Goal: Task Accomplishment & Management: Use online tool/utility

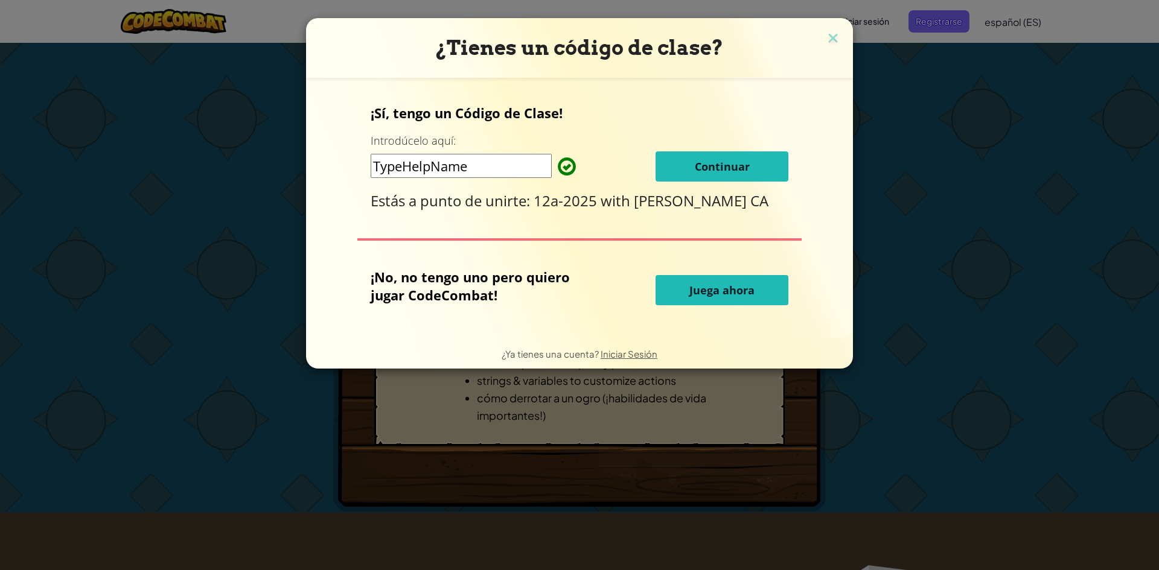
click at [669, 167] on button "Continuar" at bounding box center [722, 167] width 133 height 30
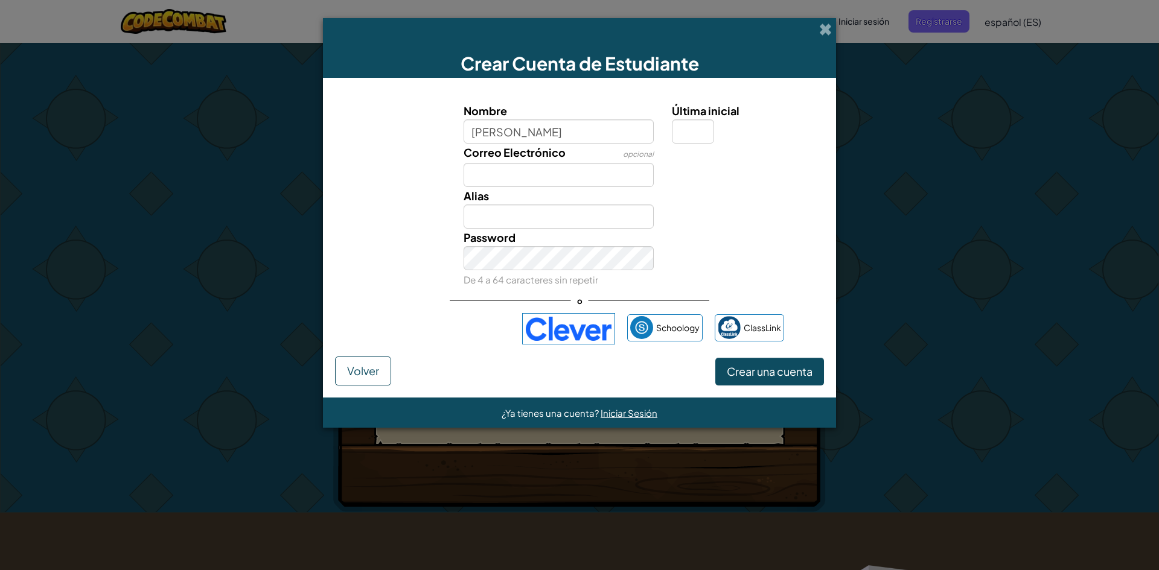
type input "ana"
type input "Ana"
click at [566, 168] on input "Correo Electrónico" at bounding box center [559, 175] width 191 height 24
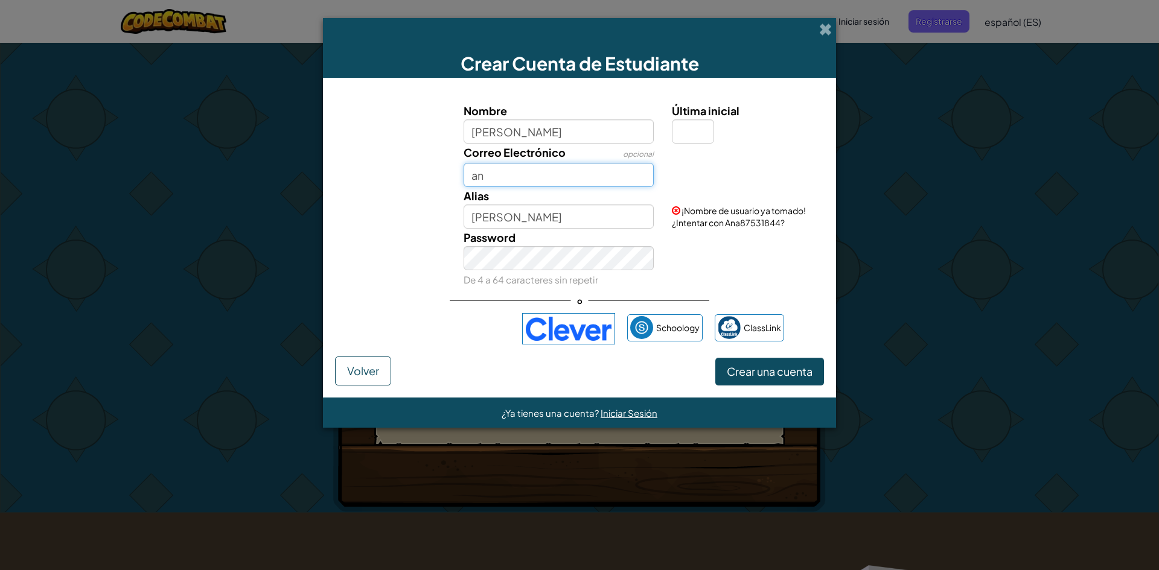
type input "a"
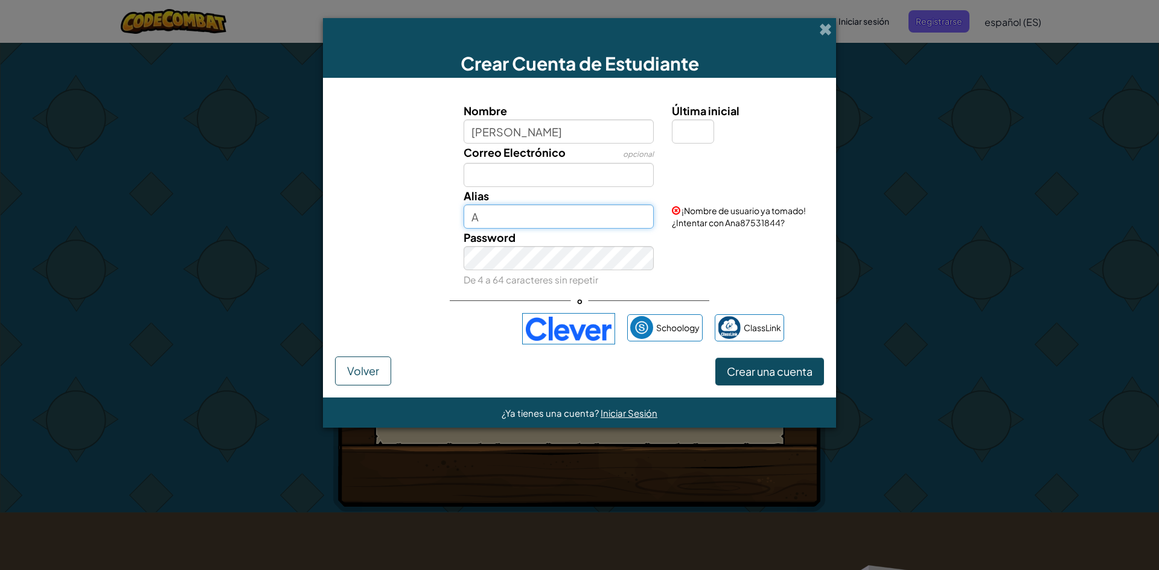
click at [547, 219] on input "A" at bounding box center [559, 217] width 191 height 24
type input "Aniita"
click at [696, 133] on input "Última inicial" at bounding box center [693, 132] width 42 height 24
type input "a"
type input "AnaA"
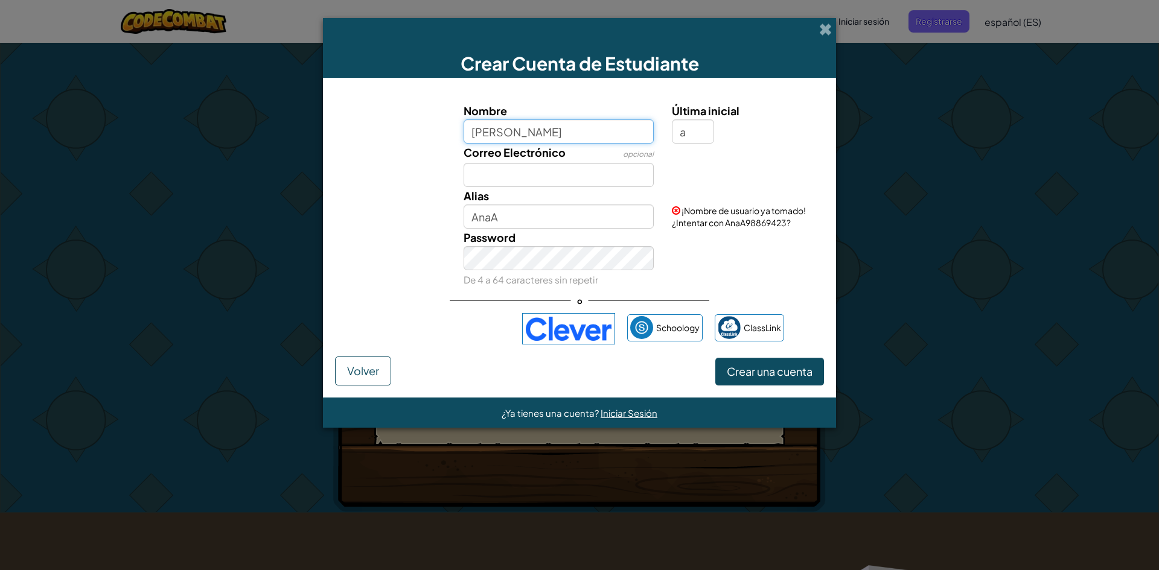
drag, startPoint x: 555, startPoint y: 130, endPoint x: 376, endPoint y: 156, distance: 180.5
click at [420, 152] on div "Nombre ana Última inicial a Correo Electrónico opcional Alias AnaA ¡Nombre de u…" at bounding box center [579, 195] width 483 height 187
type input "Ana"
click at [741, 365] on span "Crear una cuenta" at bounding box center [770, 372] width 86 height 14
drag, startPoint x: 689, startPoint y: 134, endPoint x: 653, endPoint y: 115, distance: 41.1
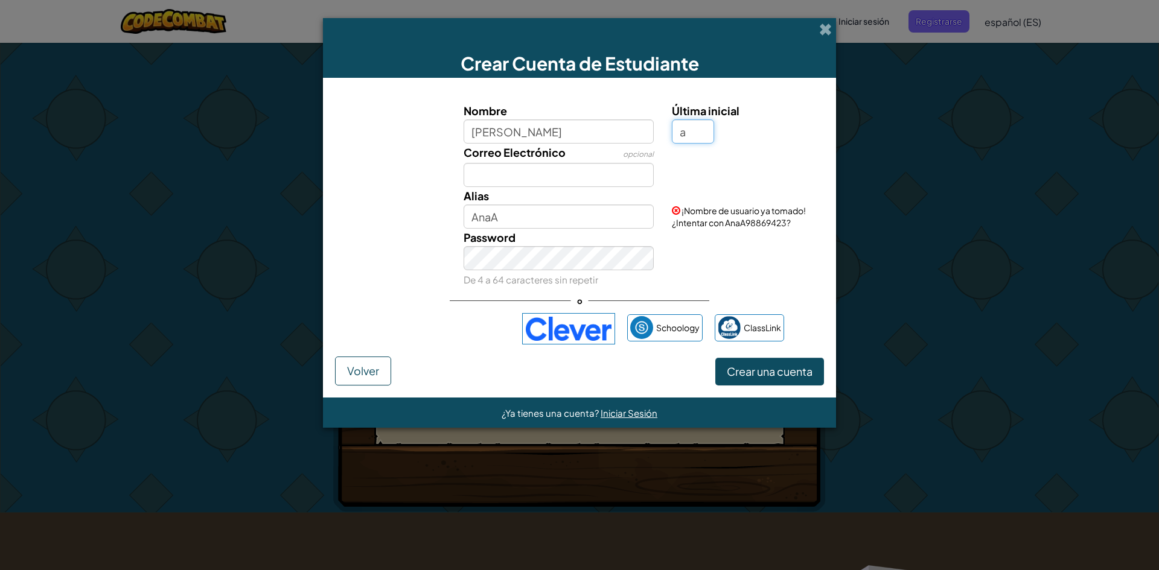
click at [653, 115] on div "Nombre Ana Última inicial a" at bounding box center [579, 123] width 501 height 42
click at [575, 206] on input "Ana" at bounding box center [559, 217] width 191 height 24
click at [485, 217] on input "Ana432" at bounding box center [559, 217] width 191 height 24
click at [491, 217] on input "Ana432" at bounding box center [559, 217] width 191 height 24
type input "Anita432"
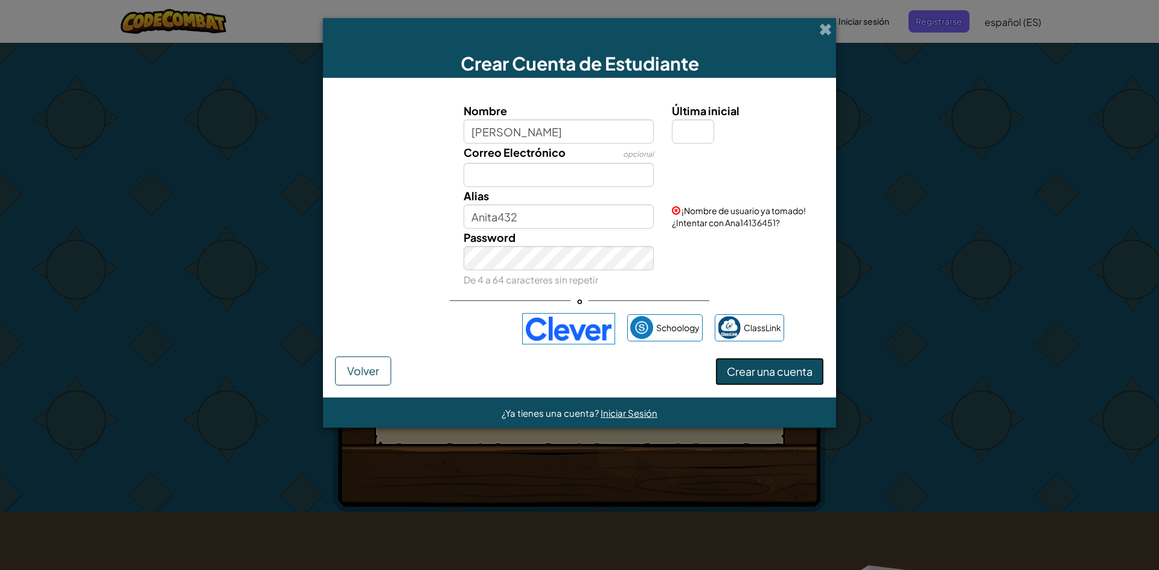
click at [758, 378] on button "Crear una cuenta" at bounding box center [769, 372] width 109 height 28
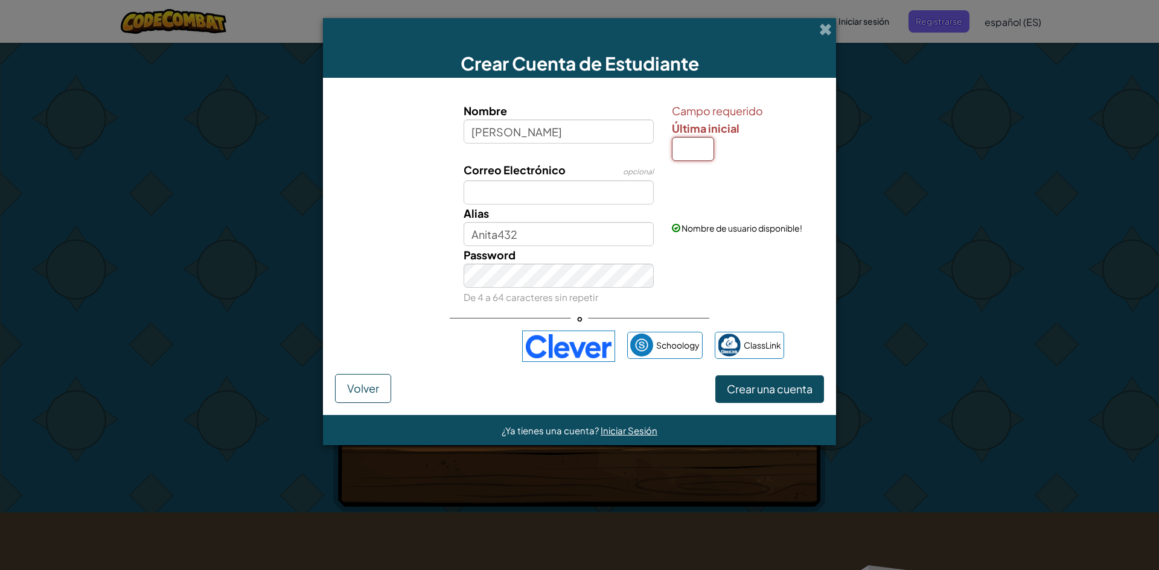
click at [685, 145] on input "Última inicial" at bounding box center [693, 149] width 42 height 24
type input "a"
click at [770, 396] on button "Crear una cuenta" at bounding box center [769, 389] width 109 height 28
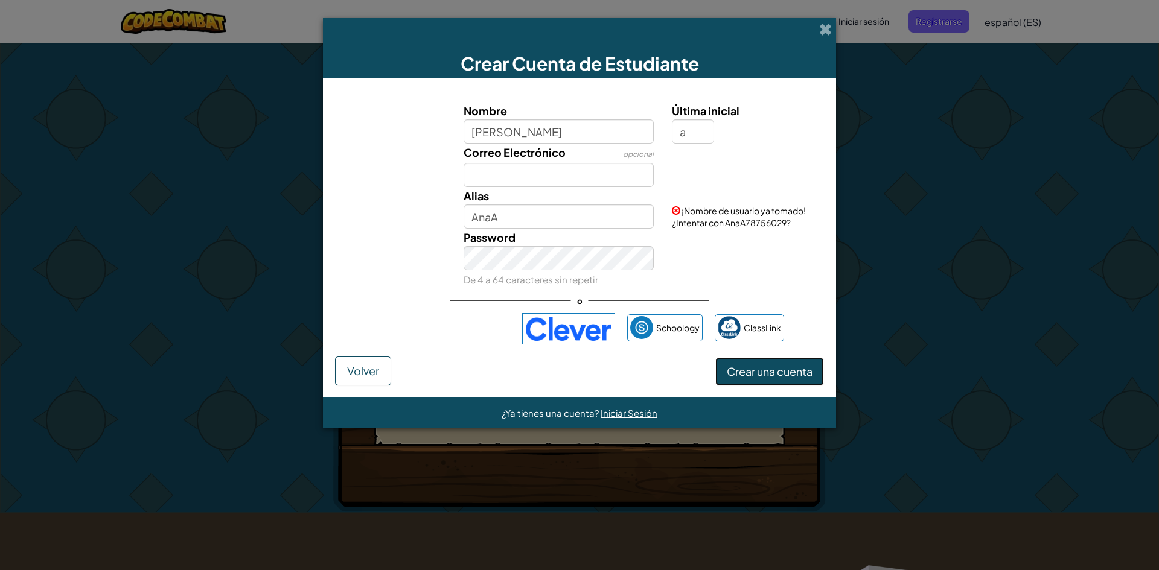
click at [761, 368] on button "Crear una cuenta" at bounding box center [769, 372] width 109 height 28
click at [749, 369] on button "Crear una cuenta" at bounding box center [769, 372] width 109 height 28
click at [517, 212] on input "AnaA" at bounding box center [559, 217] width 191 height 24
type input "Anitaaa75485"
click at [740, 371] on button "Crear una cuenta" at bounding box center [769, 372] width 109 height 28
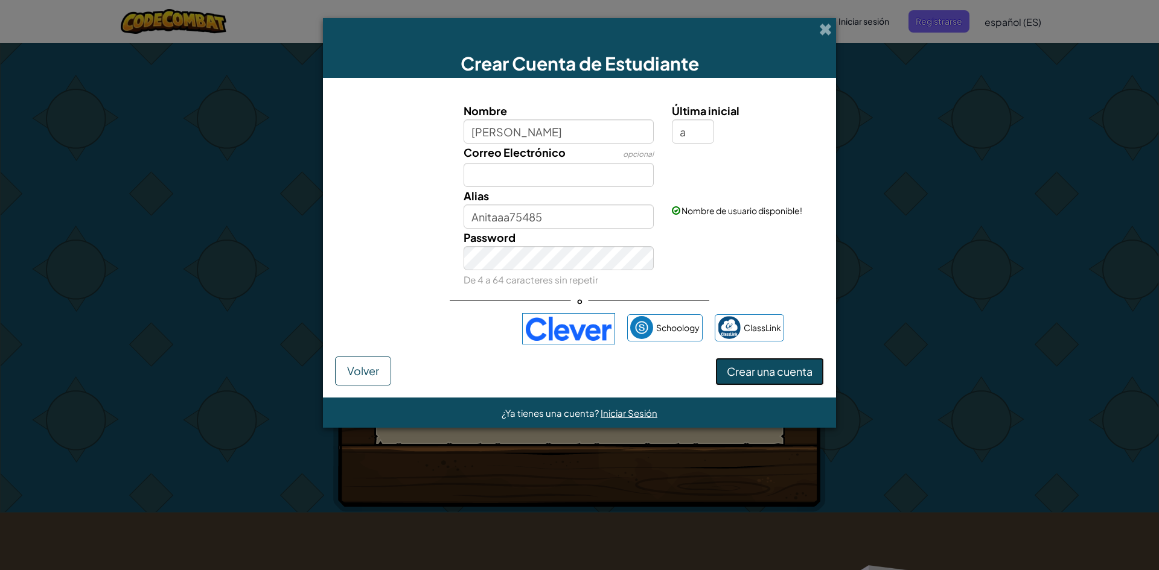
click at [740, 371] on button "Crear una cuenta" at bounding box center [769, 372] width 109 height 28
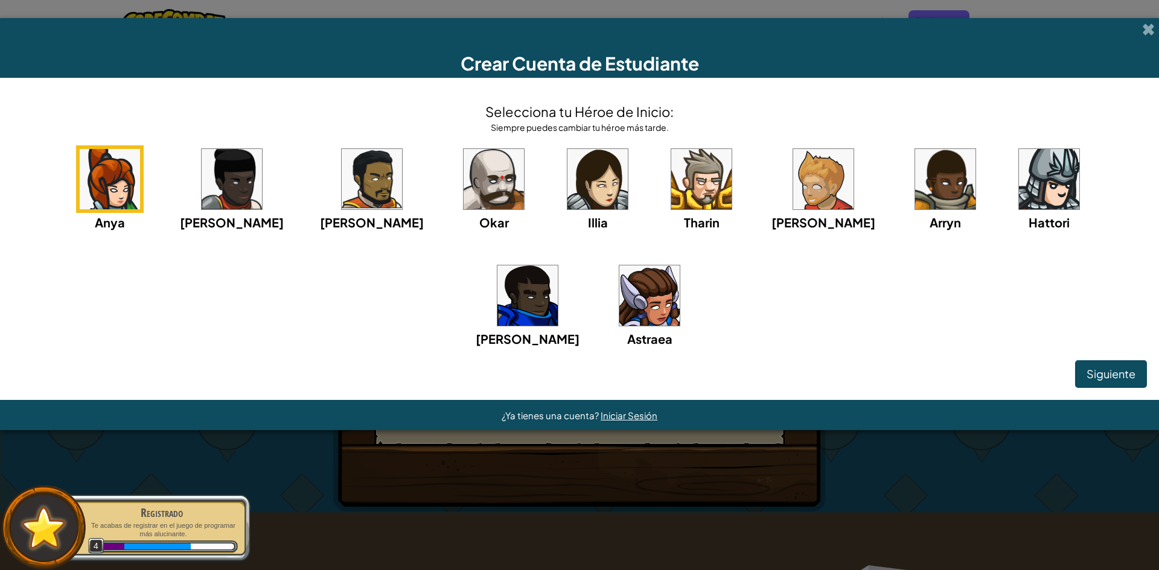
click at [619, 284] on img at bounding box center [649, 296] width 60 height 60
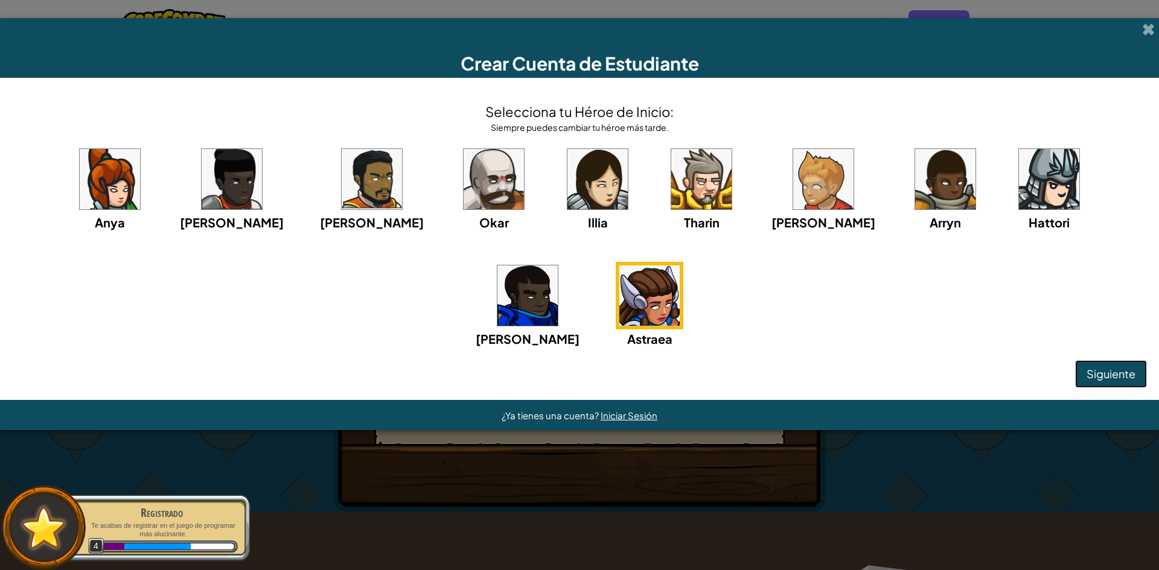
click at [1097, 369] on span "Siguiente" at bounding box center [1111, 374] width 49 height 14
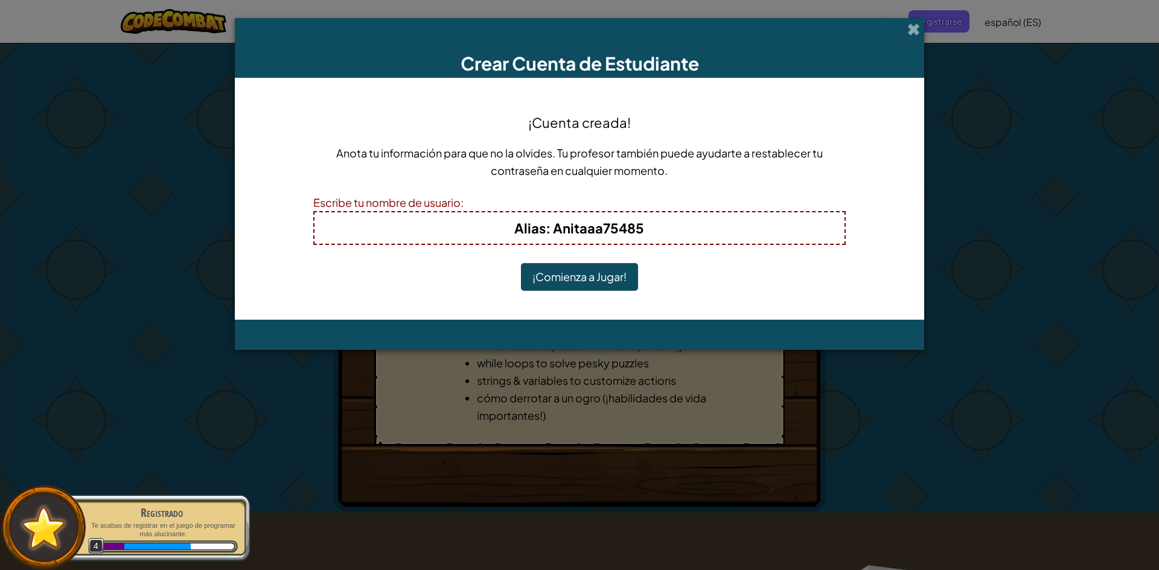
click at [586, 269] on button "¡Comienza a Jugar!" at bounding box center [579, 277] width 117 height 28
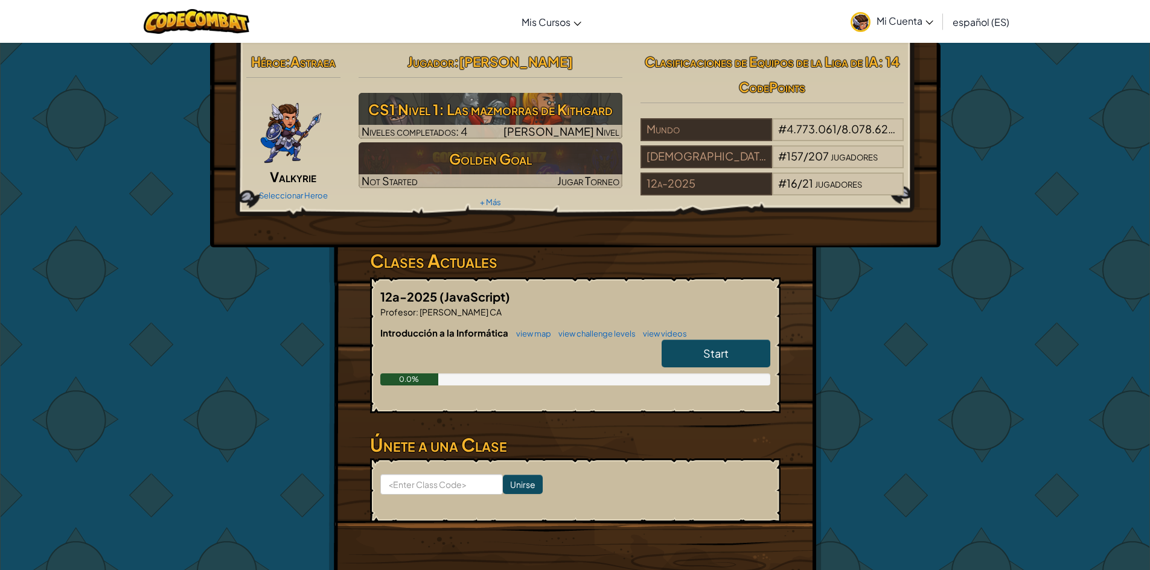
click at [759, 366] on link "Start" at bounding box center [716, 354] width 109 height 28
select select "es-ES"
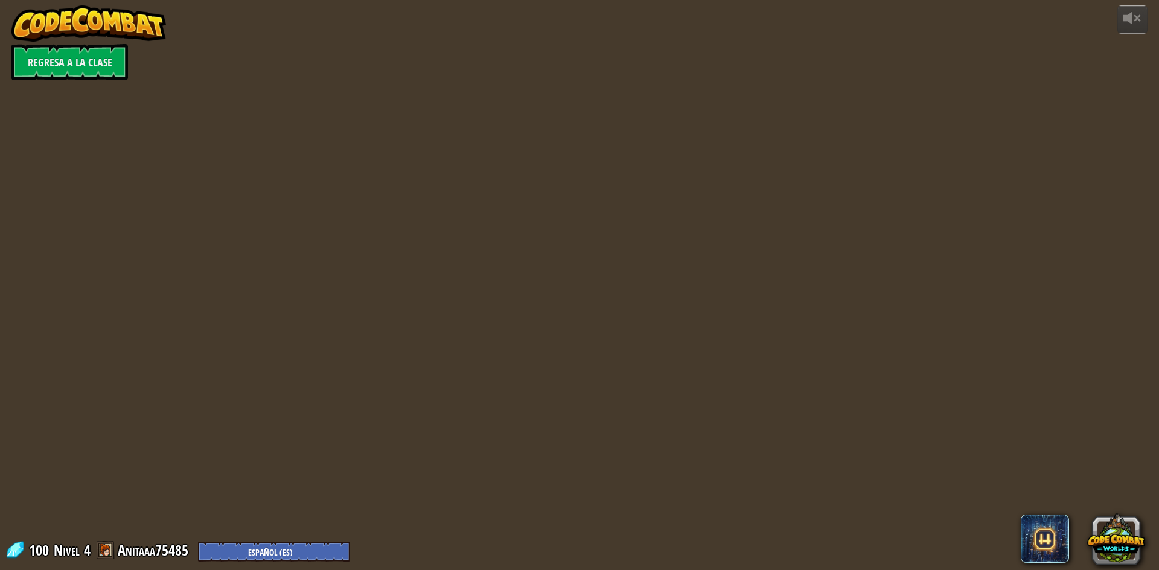
select select "es-ES"
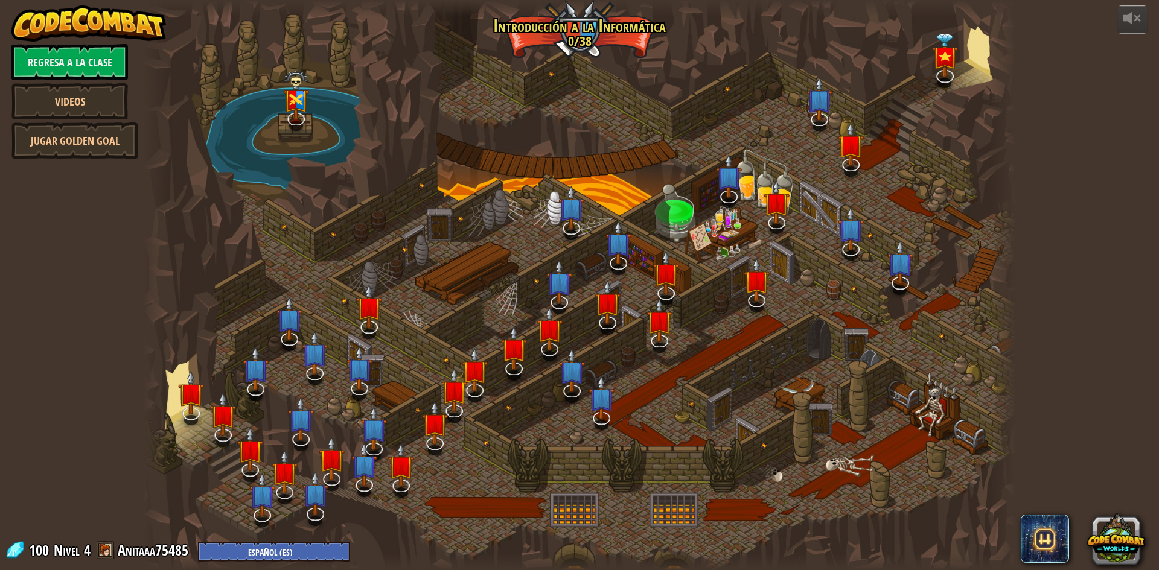
select select "es-ES"
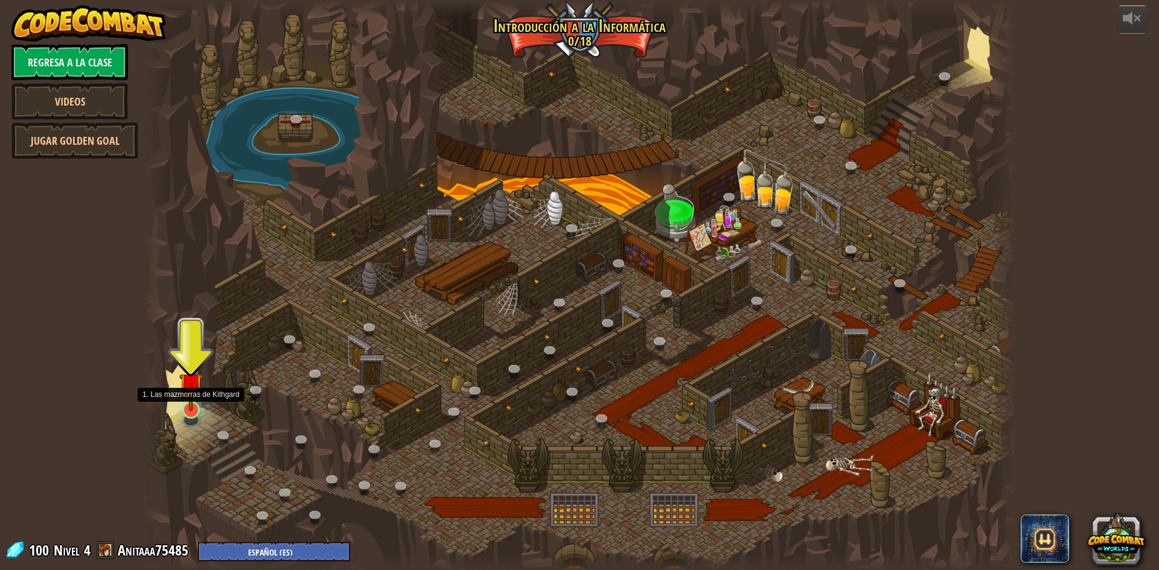
click at [187, 403] on img at bounding box center [191, 385] width 24 height 54
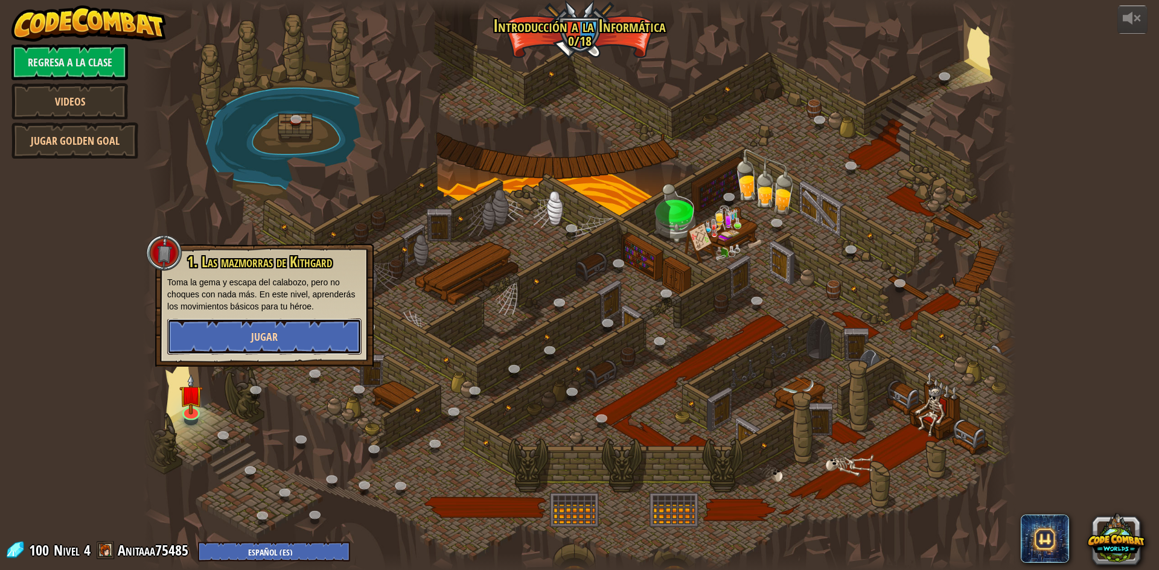
click at [333, 344] on button "Jugar" at bounding box center [264, 337] width 194 height 36
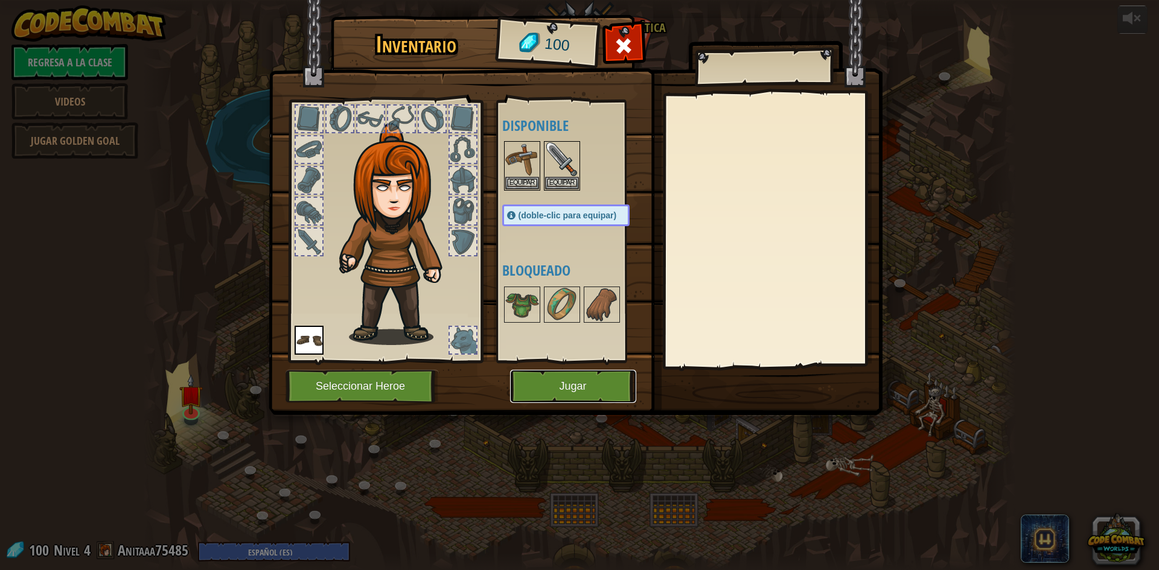
click at [545, 399] on button "Jugar" at bounding box center [573, 386] width 126 height 33
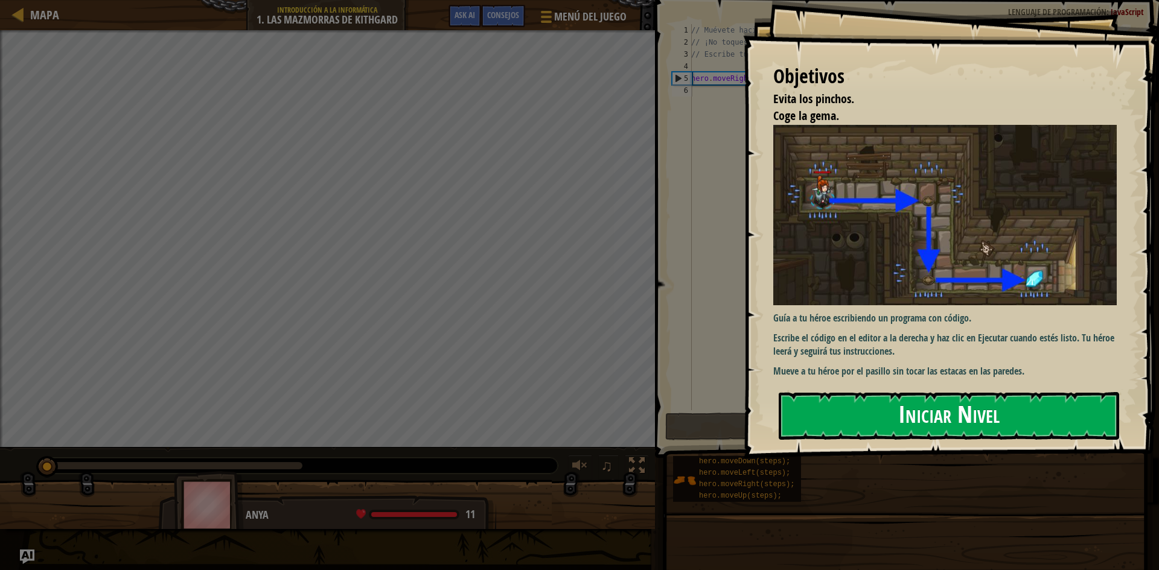
click at [832, 416] on button "Iniciar Nivel" at bounding box center [949, 416] width 340 height 48
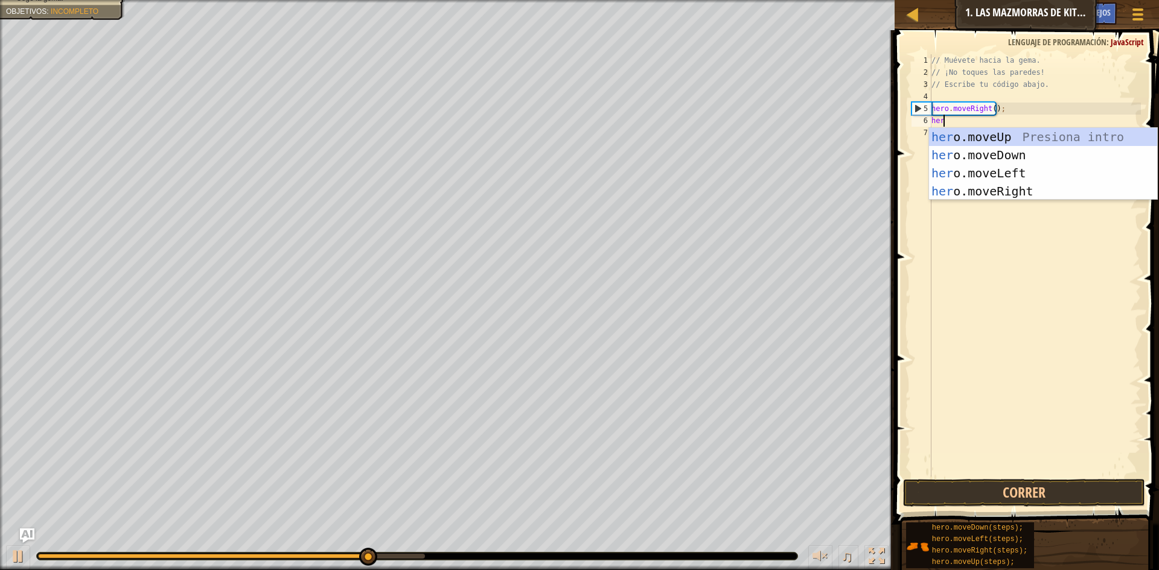
scroll to position [5, 1]
type textarea "hero"
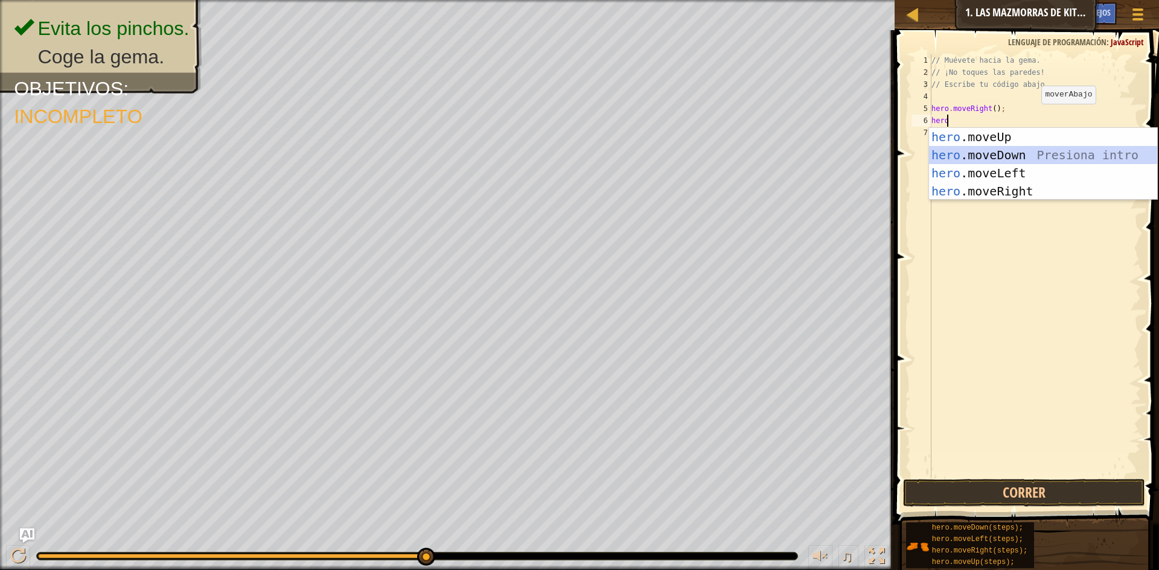
click at [1016, 150] on div "hero .moveUp Presiona intro hero .moveDown Presiona intro hero .moveLeft Presio…" at bounding box center [1043, 182] width 228 height 109
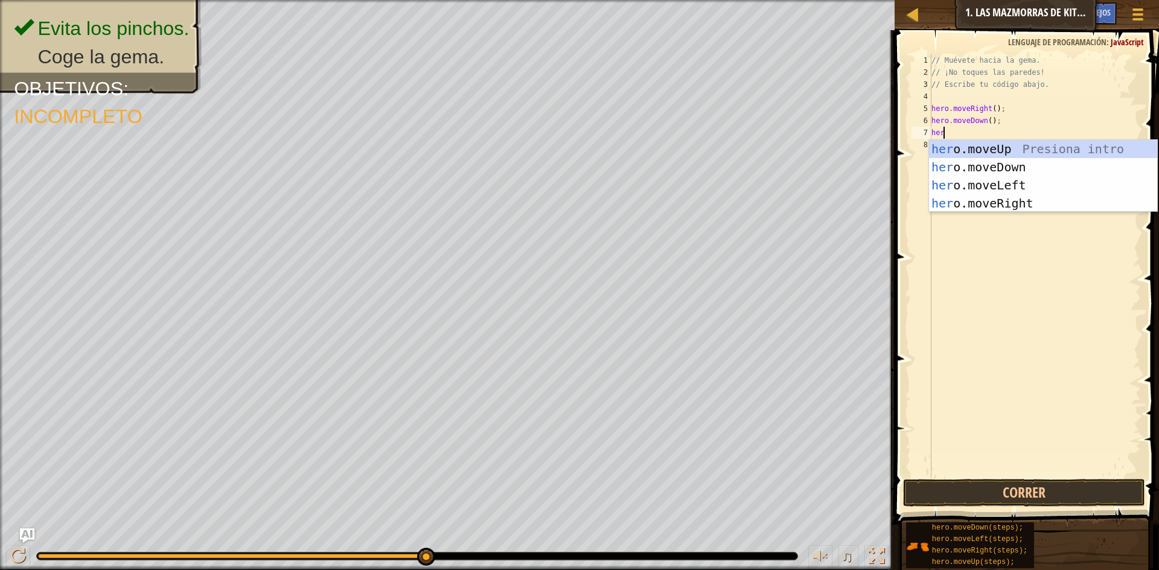
type textarea "hero"
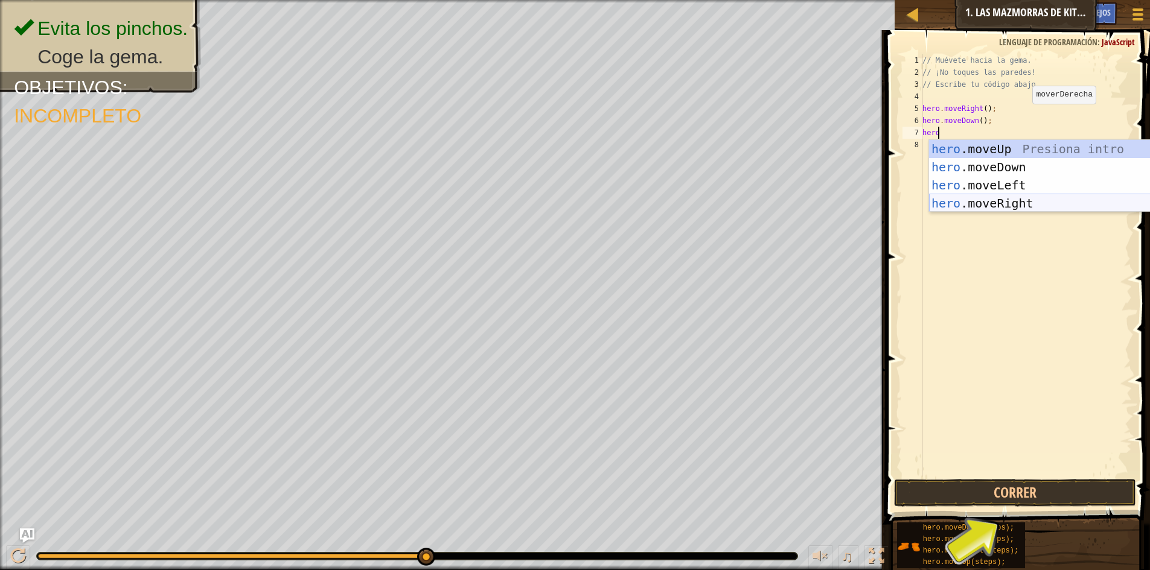
click at [1016, 202] on div "hero .moveUp Presiona intro hero .moveDown Presiona intro hero .moveLeft Presio…" at bounding box center [1043, 194] width 228 height 109
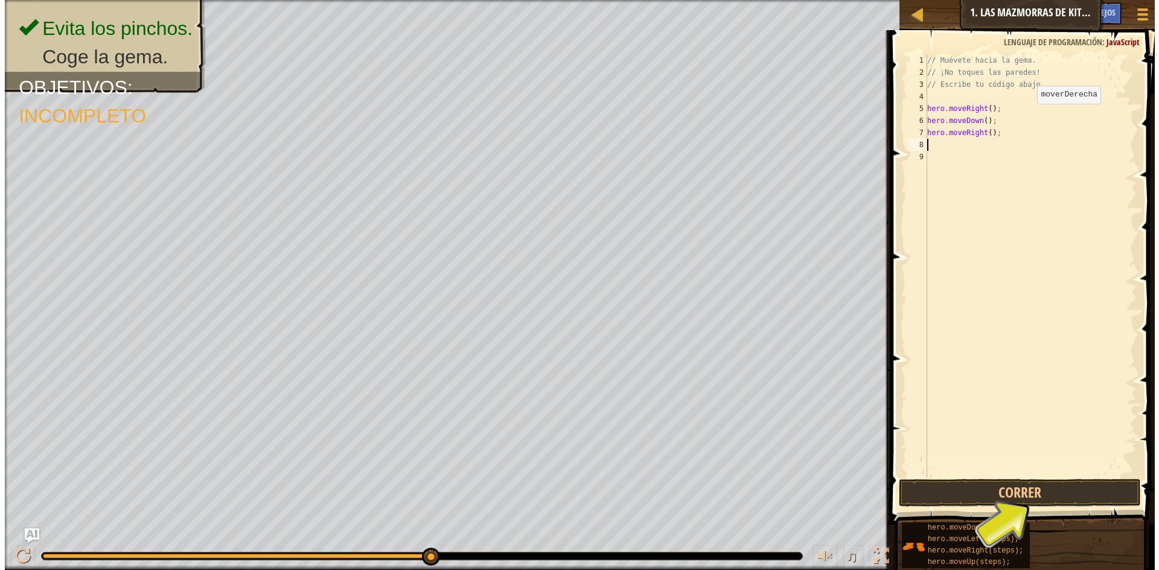
scroll to position [5, 0]
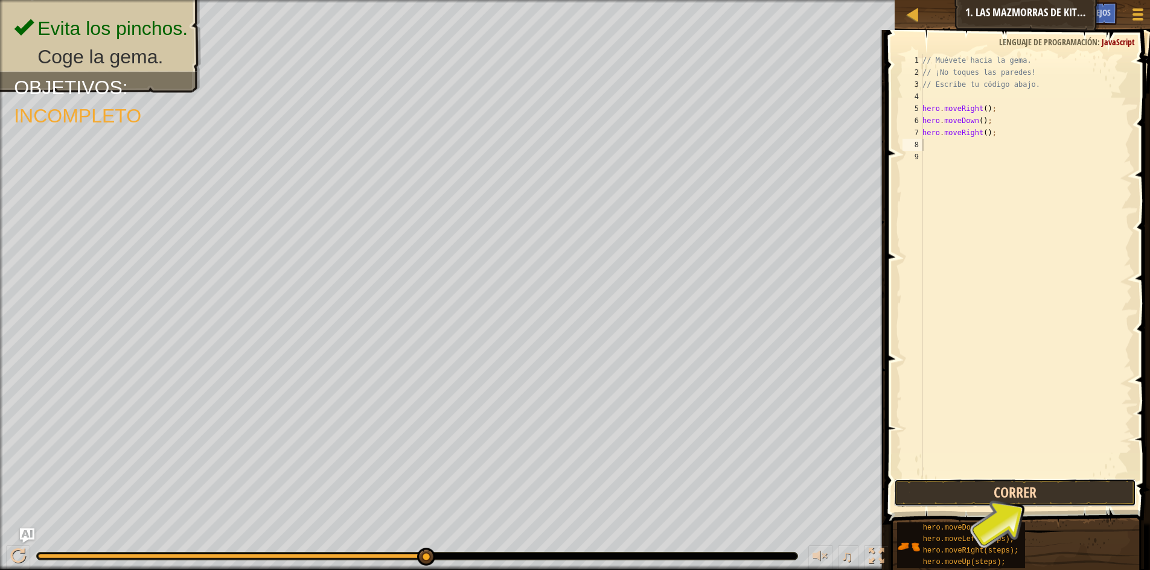
click at [1017, 493] on button "Correr" at bounding box center [1015, 493] width 242 height 28
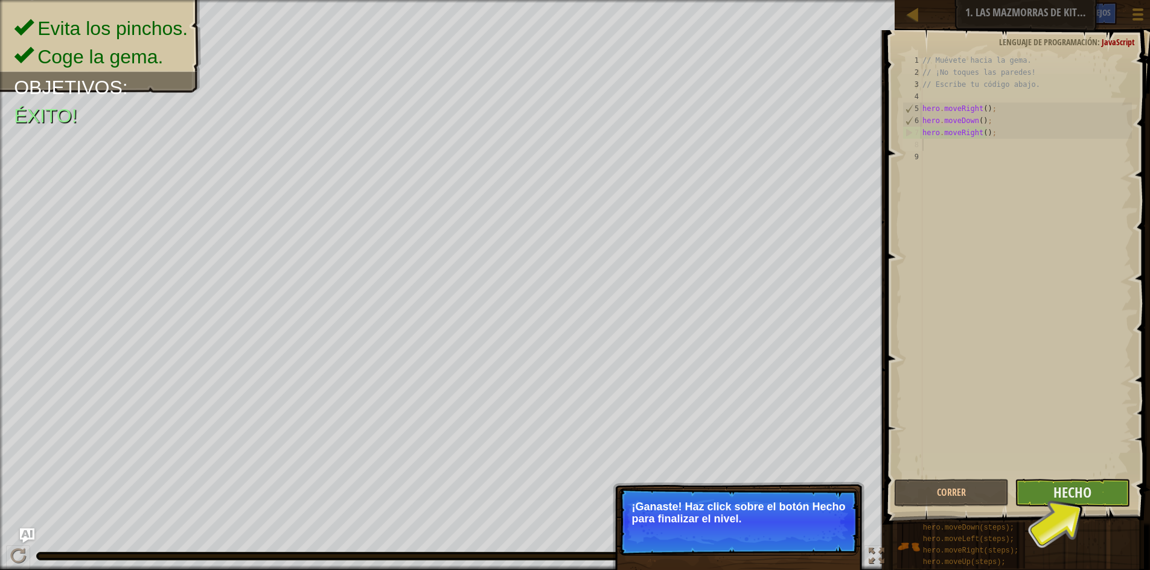
click at [1022, 488] on div "Correr [PERSON_NAME]" at bounding box center [1015, 493] width 242 height 28
click at [1022, 488] on button "Hecho" at bounding box center [1072, 493] width 115 height 28
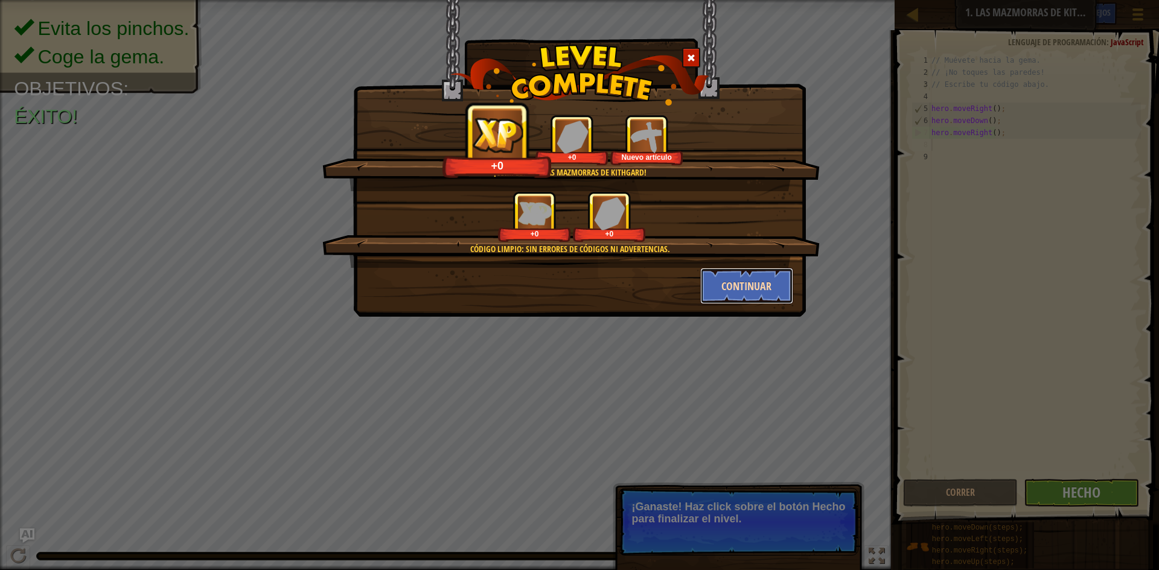
click at [773, 282] on button "Continuar" at bounding box center [747, 286] width 94 height 36
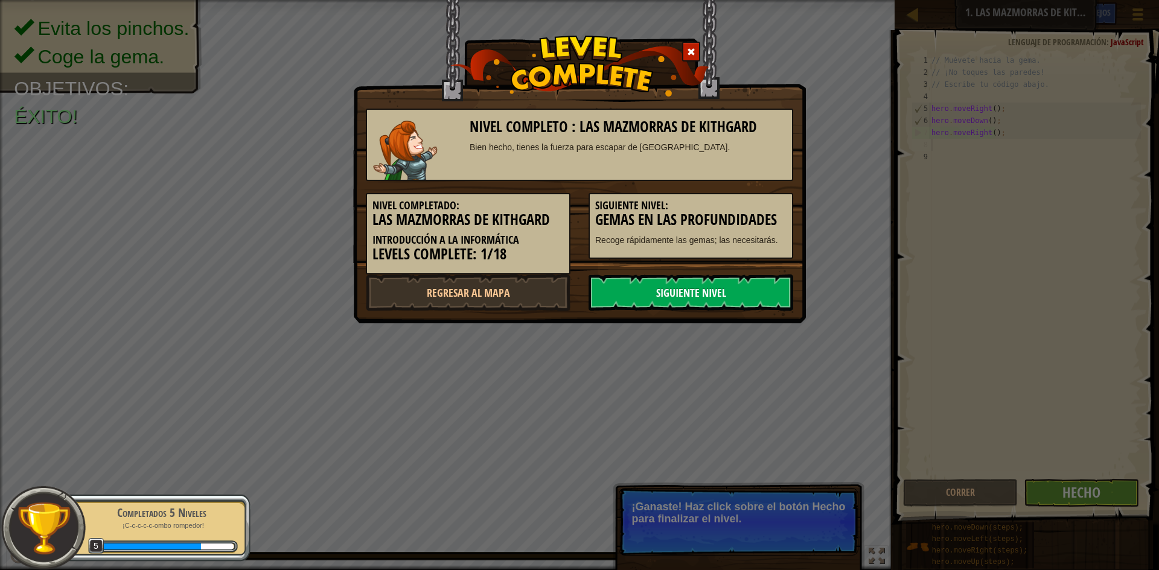
click at [651, 299] on link "Siguiente nivel" at bounding box center [691, 293] width 205 height 36
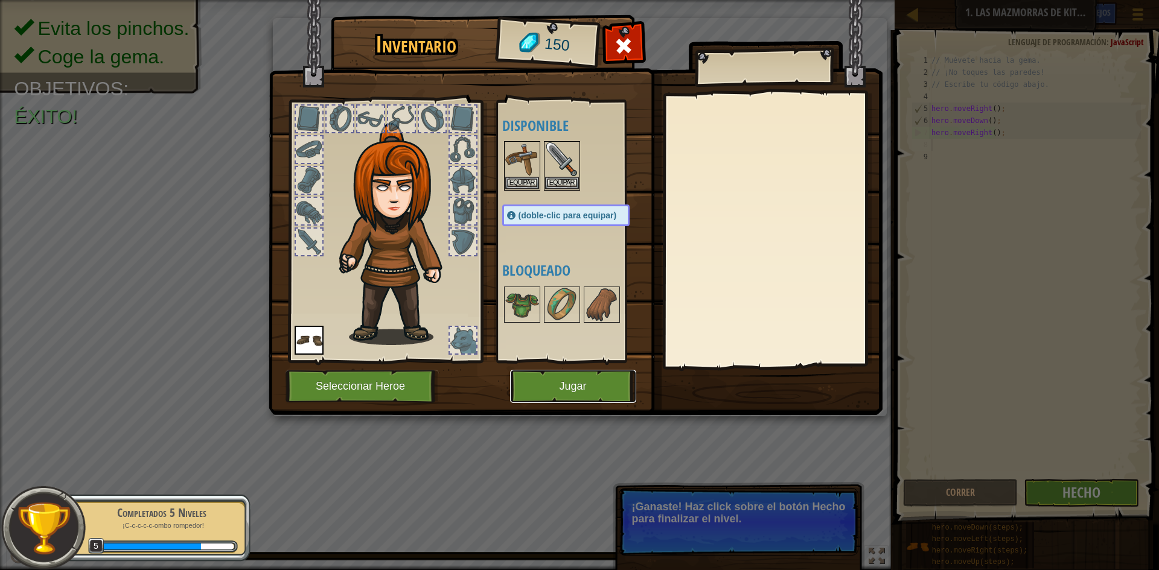
click at [570, 372] on button "Jugar" at bounding box center [573, 386] width 126 height 33
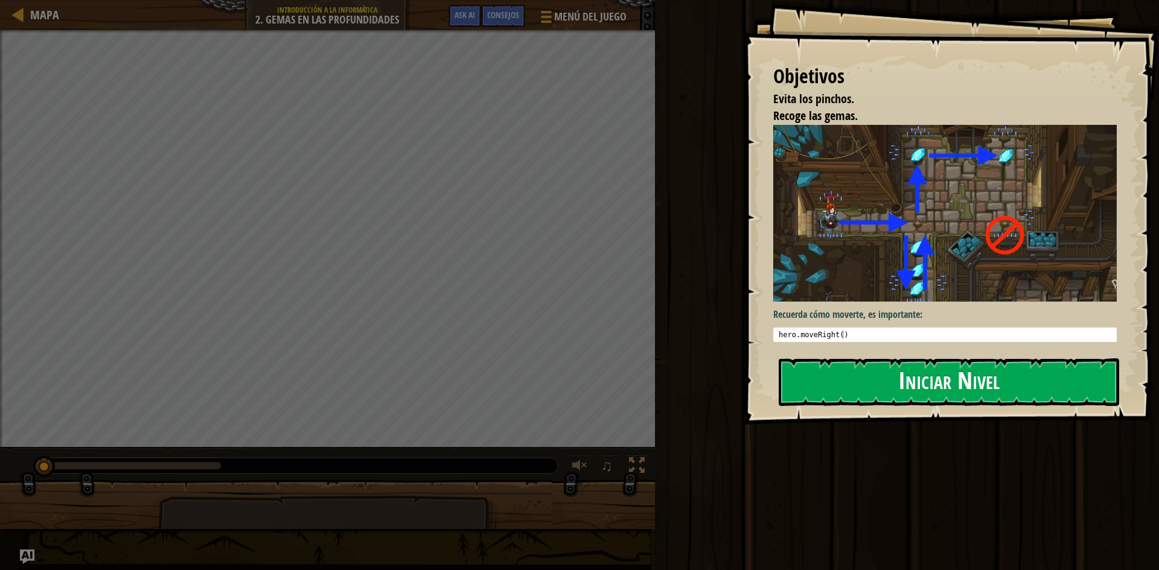
click at [865, 396] on button "Iniciar Nivel" at bounding box center [949, 383] width 340 height 48
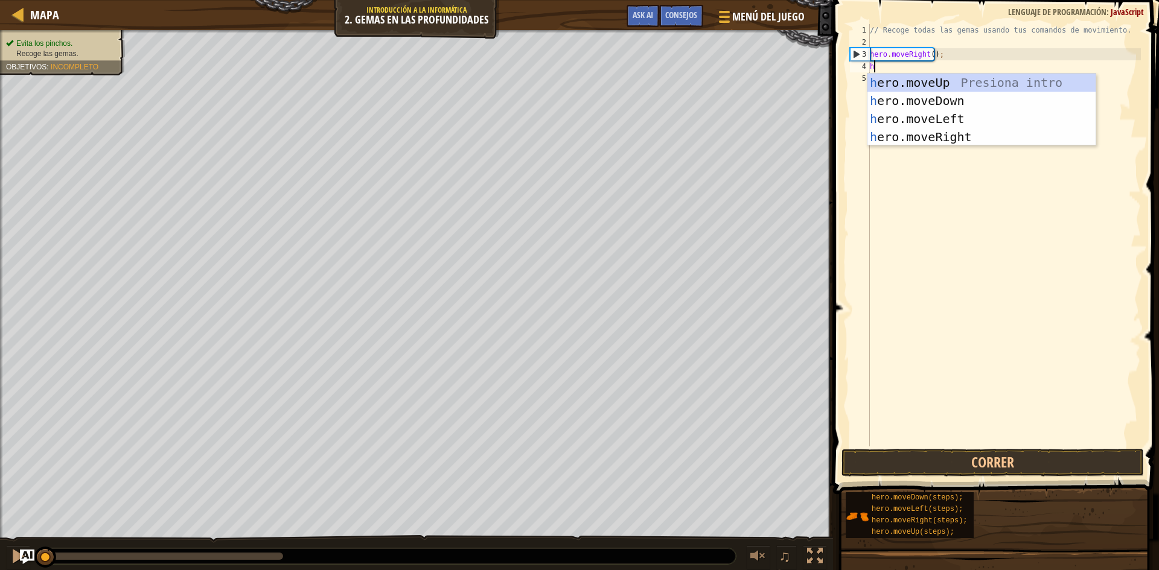
scroll to position [5, 0]
type textarea "hero"
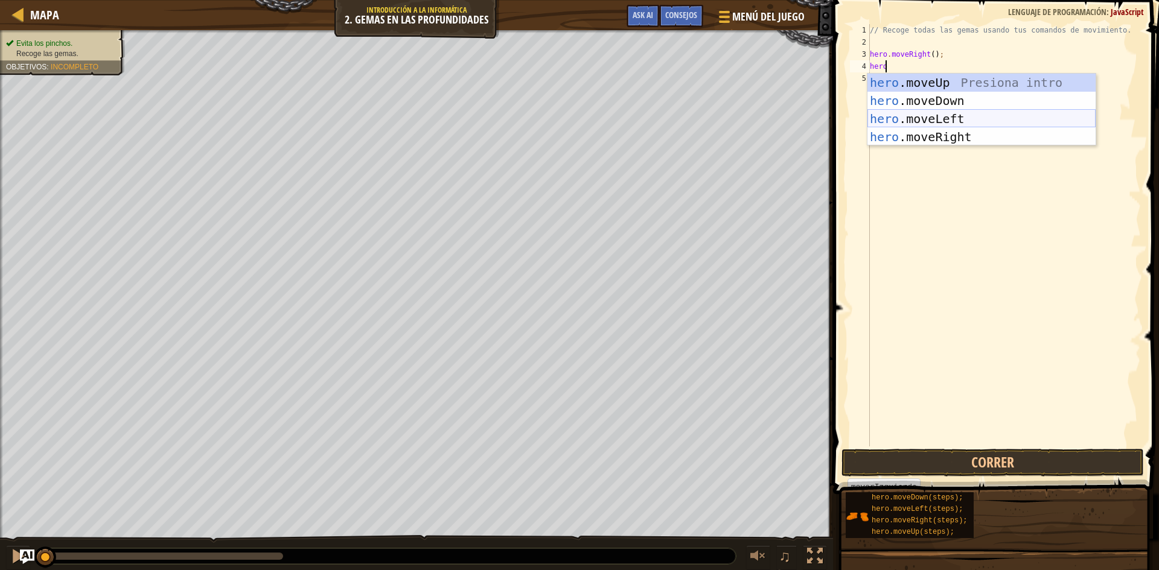
click at [997, 126] on div "hero .moveUp Presiona intro hero .moveDown Presiona intro hero .moveLeft Presio…" at bounding box center [981, 128] width 228 height 109
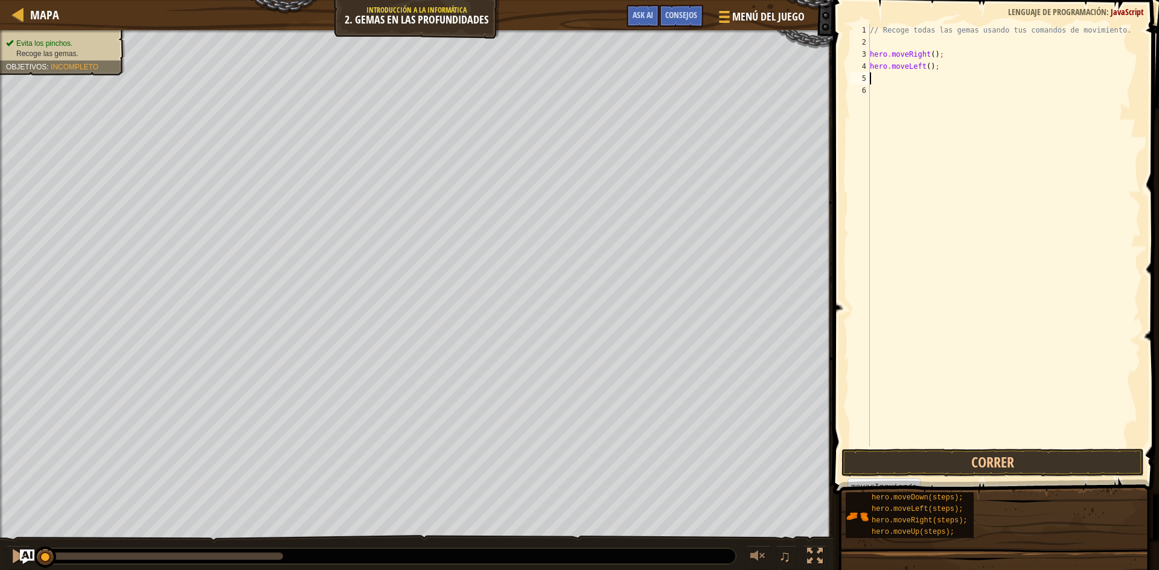
scroll to position [5, 0]
click at [789, 77] on div "Mapa Introducción a la Informática 2. Gemas en las profundidades Menú del Juego…" at bounding box center [579, 285] width 1159 height 570
type textarea "hero.moveLeft();"
drag, startPoint x: 973, startPoint y: 74, endPoint x: 842, endPoint y: 74, distance: 131.6
click at [842, 74] on div "hero.moveLeft(); 1 2 3 4 5 // Recoge todas las gemas usando tus comandos de mov…" at bounding box center [994, 271] width 330 height 530
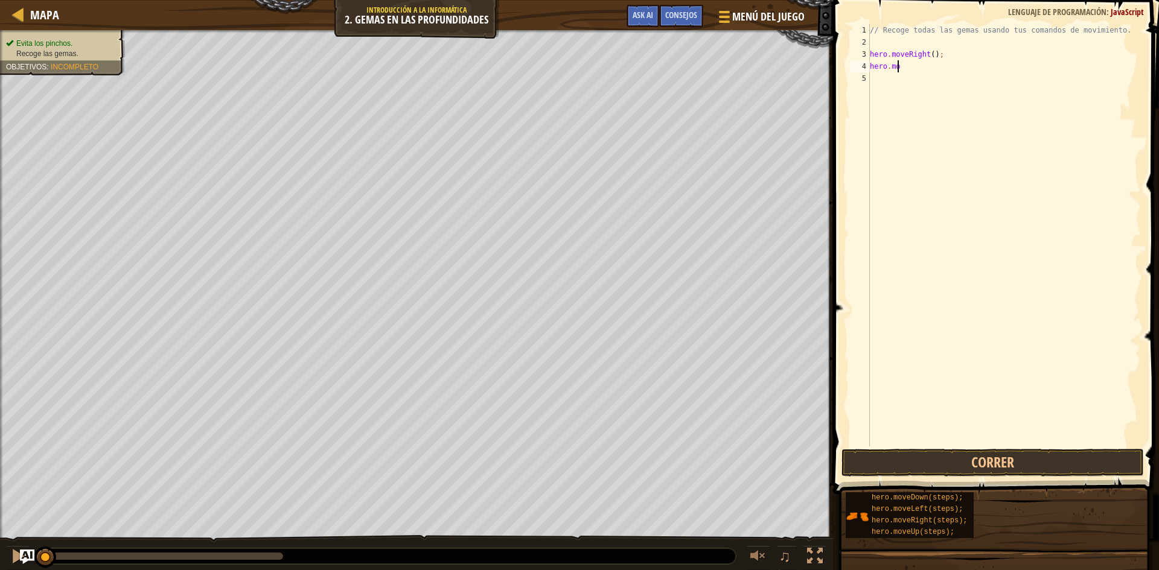
type textarea "h"
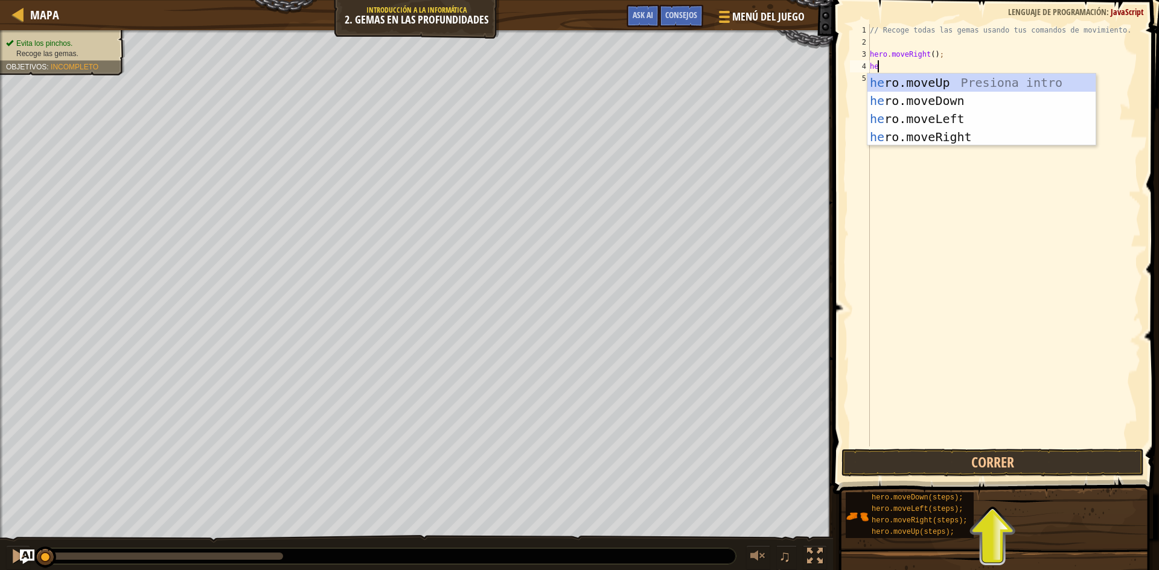
type textarea "her"
click at [981, 144] on div "her o.moveUp Presiona intro her o.moveDown Presiona intro her o.moveLeft Presio…" at bounding box center [981, 128] width 228 height 109
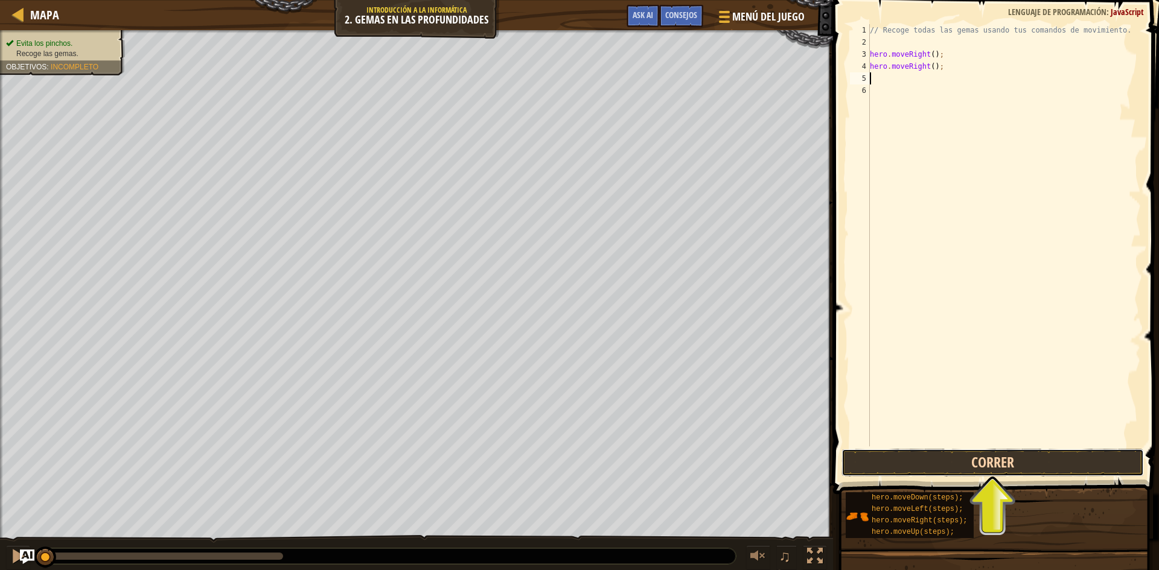
click at [988, 469] on button "Correr" at bounding box center [993, 463] width 302 height 28
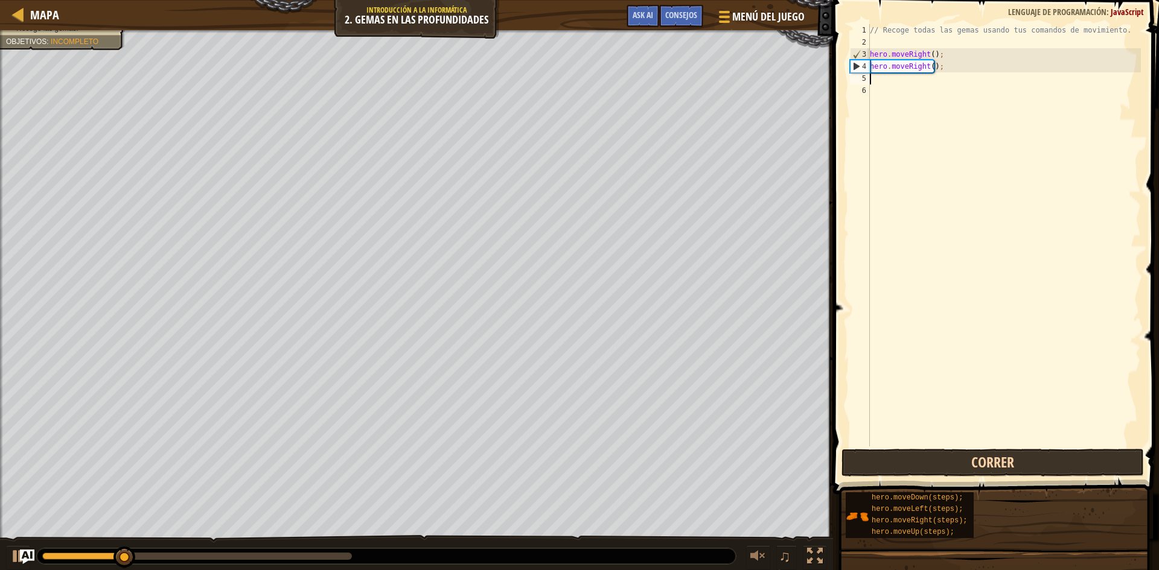
type textarea "h"
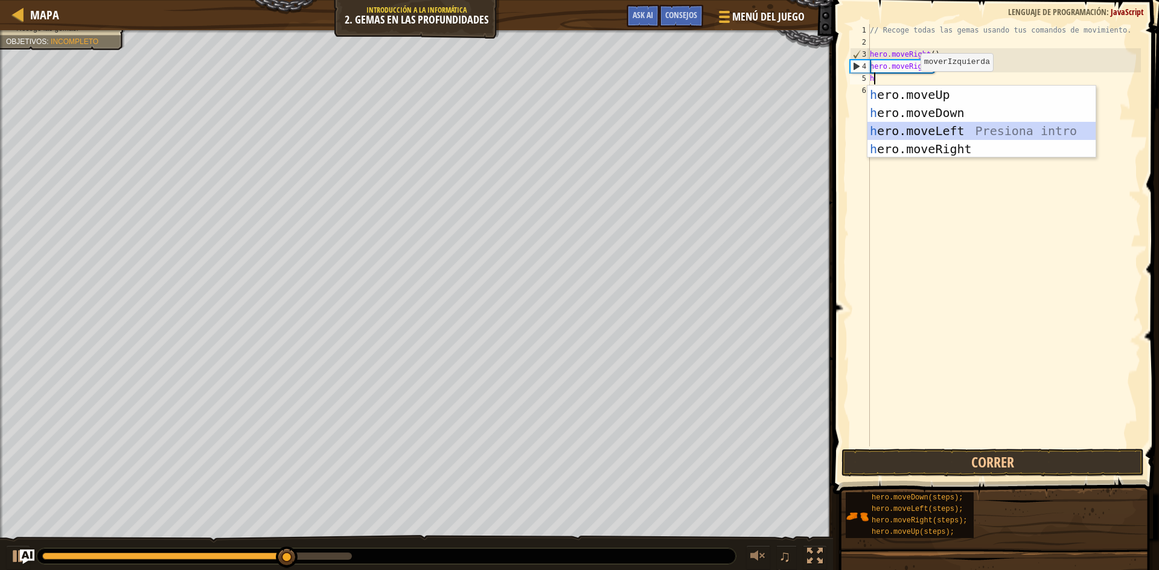
click at [933, 129] on div "h ero.moveUp Presiona intro h ero.moveDown Presiona intro h ero.moveLeft Presio…" at bounding box center [981, 140] width 228 height 109
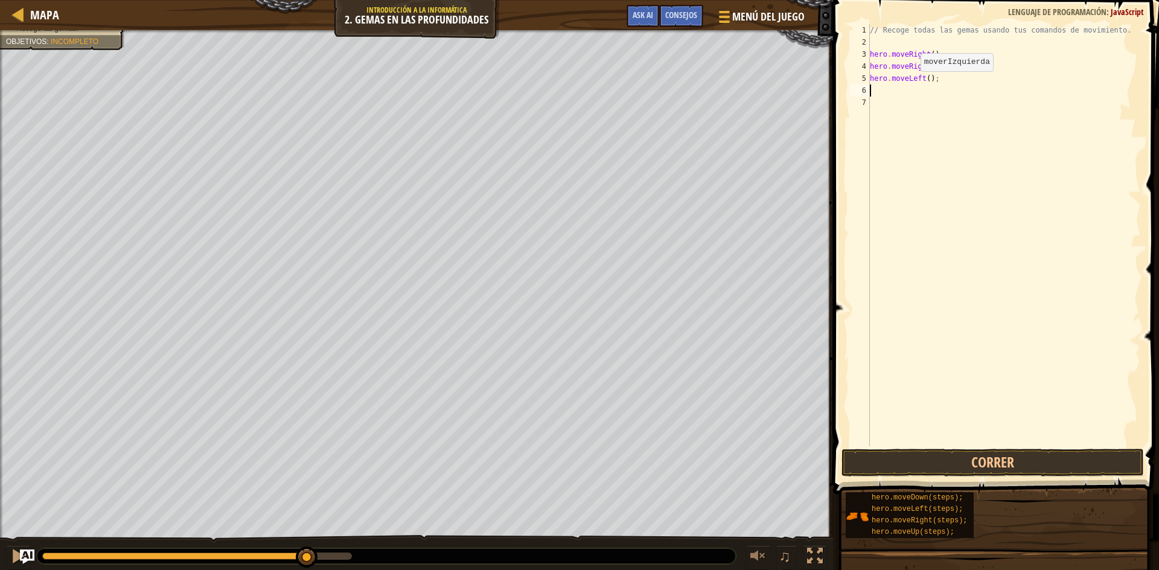
type textarea "h"
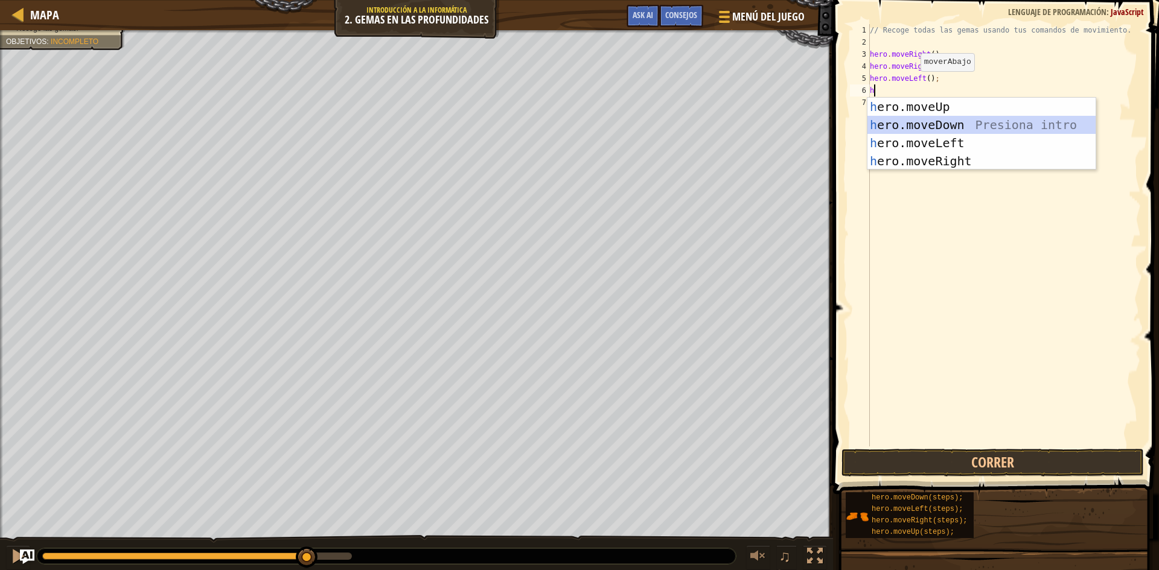
click at [933, 130] on div "h ero.moveUp Presiona intro h ero.moveDown Presiona intro h ero.moveLeft Presio…" at bounding box center [981, 152] width 228 height 109
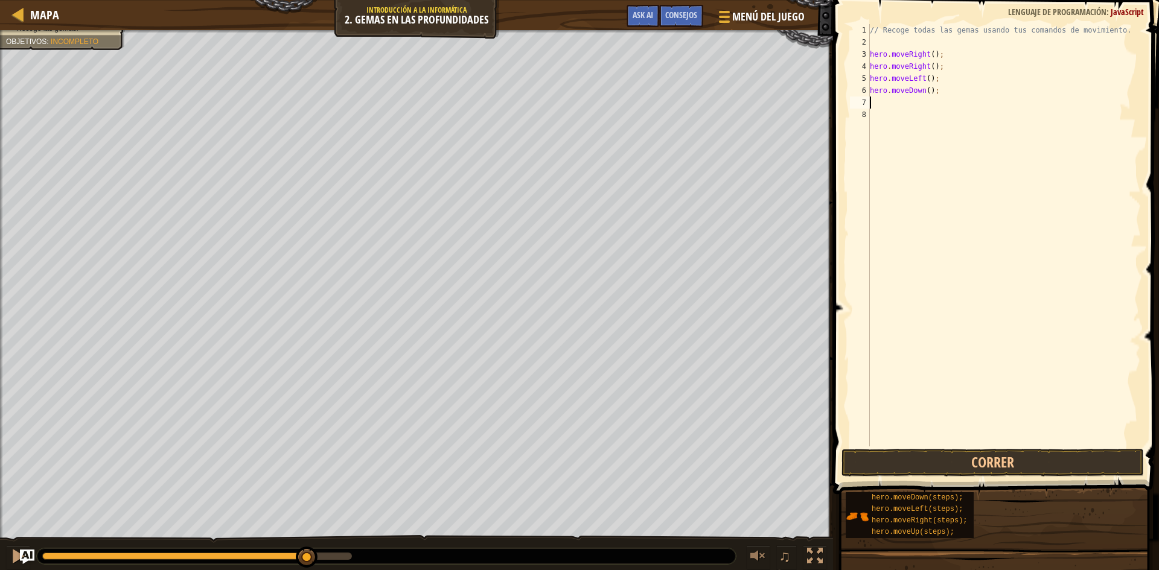
click at [984, 449] on span at bounding box center [997, 230] width 336 height 530
click at [985, 451] on button "Correr" at bounding box center [993, 463] width 302 height 28
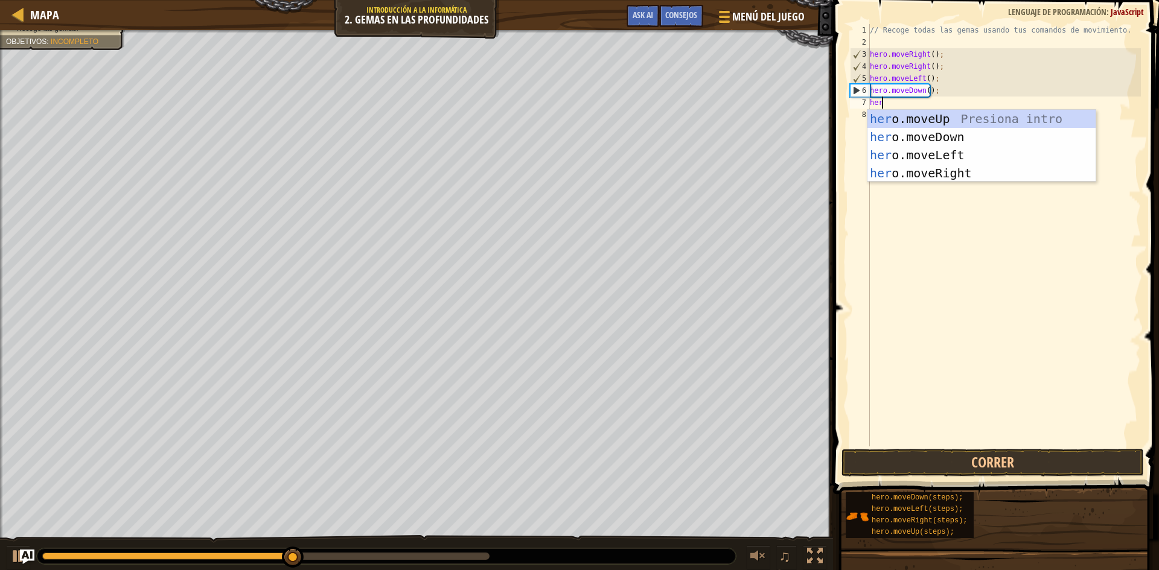
click at [982, 108] on div "// Recoge todas las gemas usando tus comandos de movimiento. hero . moveRight (…" at bounding box center [1003, 247] width 273 height 447
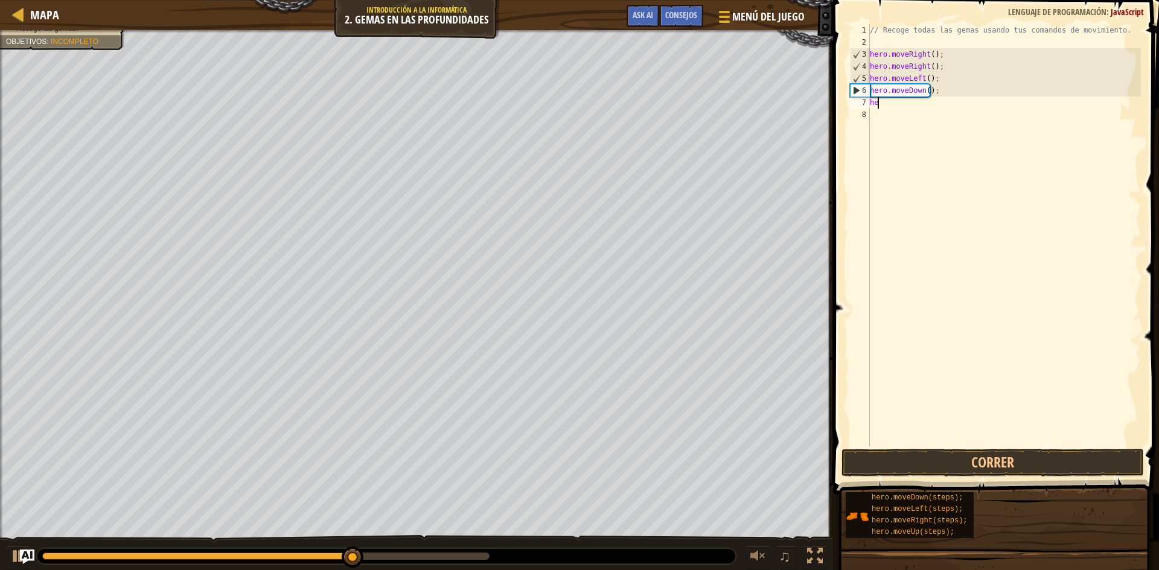
type textarea "h"
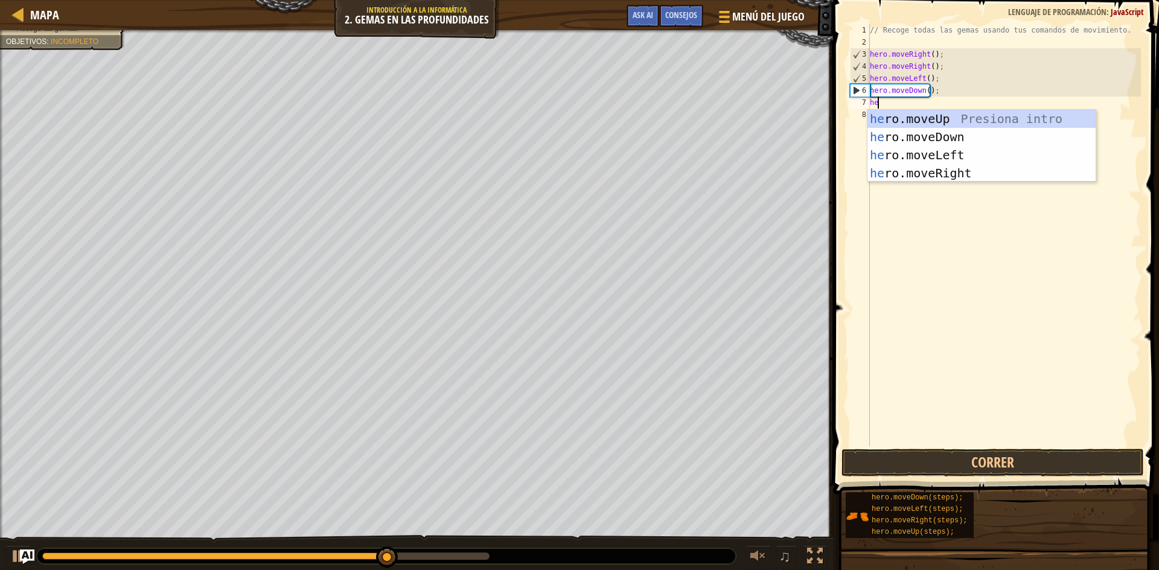
type textarea "her"
click at [970, 125] on div "her o.moveUp Presiona intro her o.moveDown Presiona intro her o.moveLeft Presio…" at bounding box center [981, 164] width 228 height 109
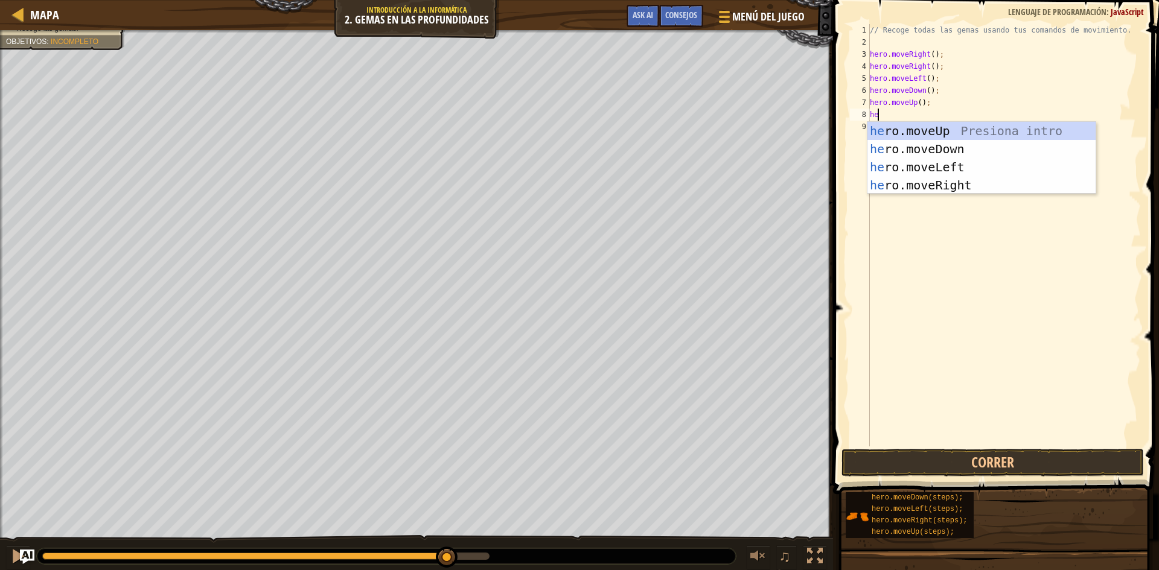
type textarea "her"
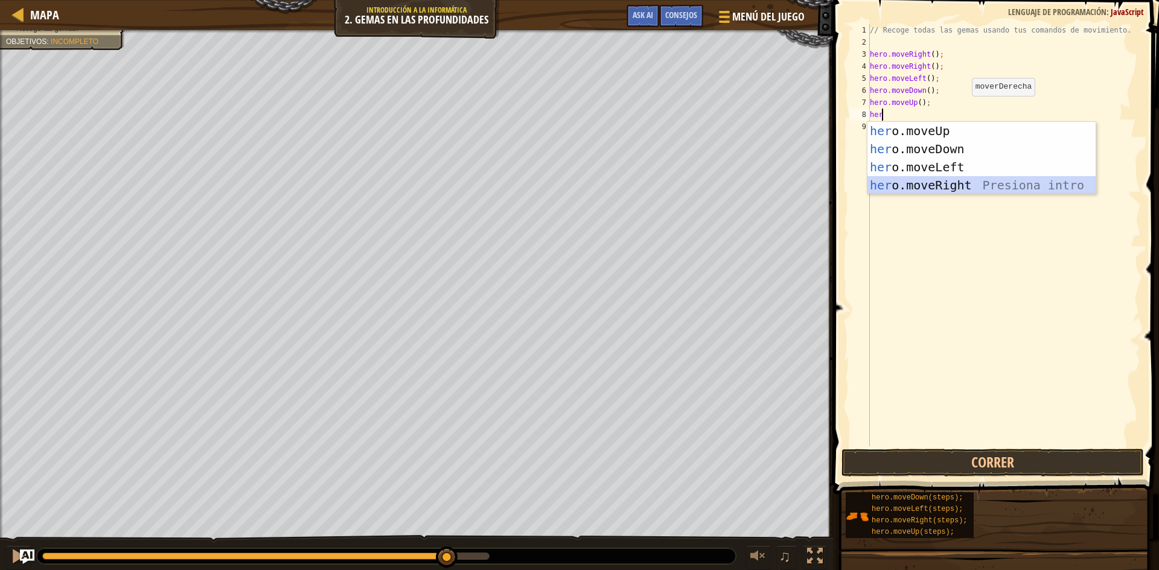
click at [895, 191] on div "her o.moveUp Presiona intro her o.moveDown Presiona intro her o.moveLeft Presio…" at bounding box center [981, 176] width 228 height 109
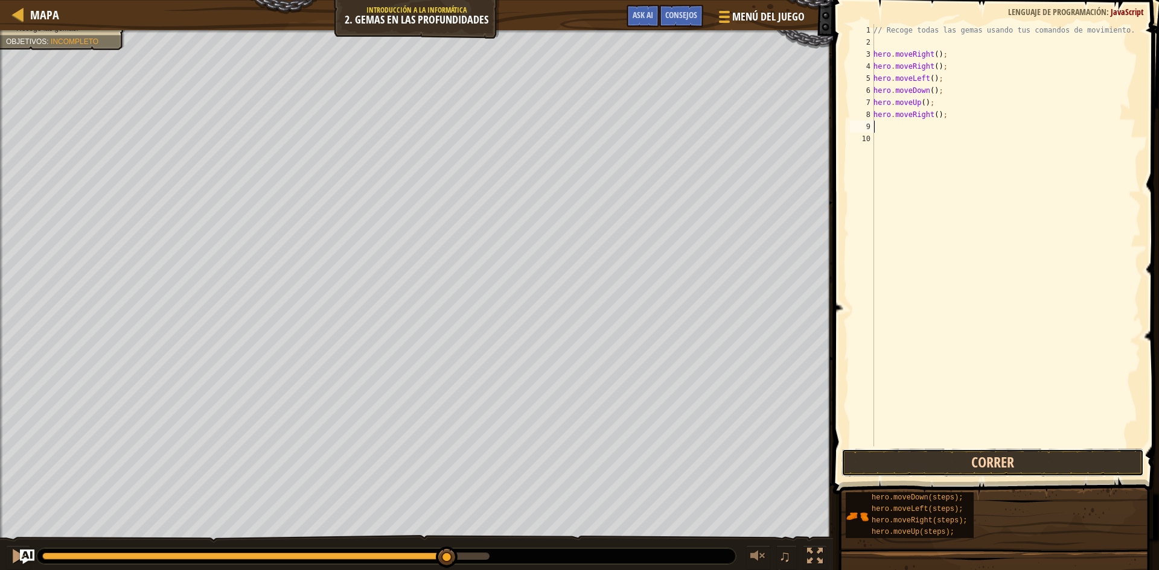
click at [994, 456] on button "Correr" at bounding box center [993, 463] width 302 height 28
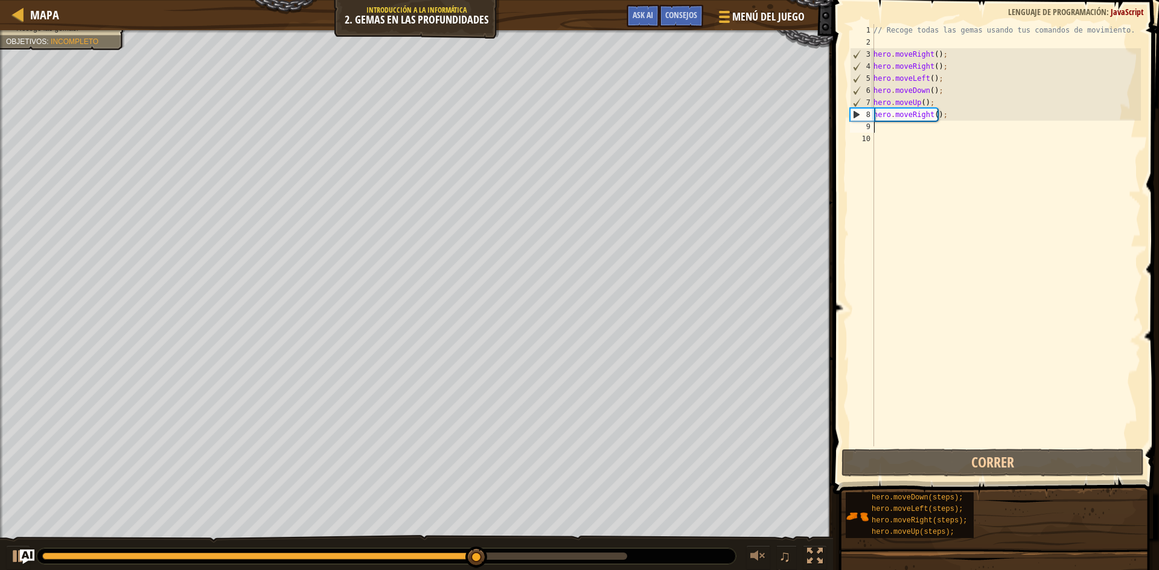
click at [1033, 196] on div "// Recoge todas las gemas usando tus comandos de movimiento. hero . moveRight (…" at bounding box center [1006, 247] width 270 height 447
drag, startPoint x: 965, startPoint y: 119, endPoint x: 866, endPoint y: 117, distance: 99.0
click at [866, 117] on div "1 2 3 4 5 6 7 8 9 10 // Recoge todas las gemas usando tus comandos de movimient…" at bounding box center [994, 235] width 293 height 423
type textarea "hero.moveRight();"
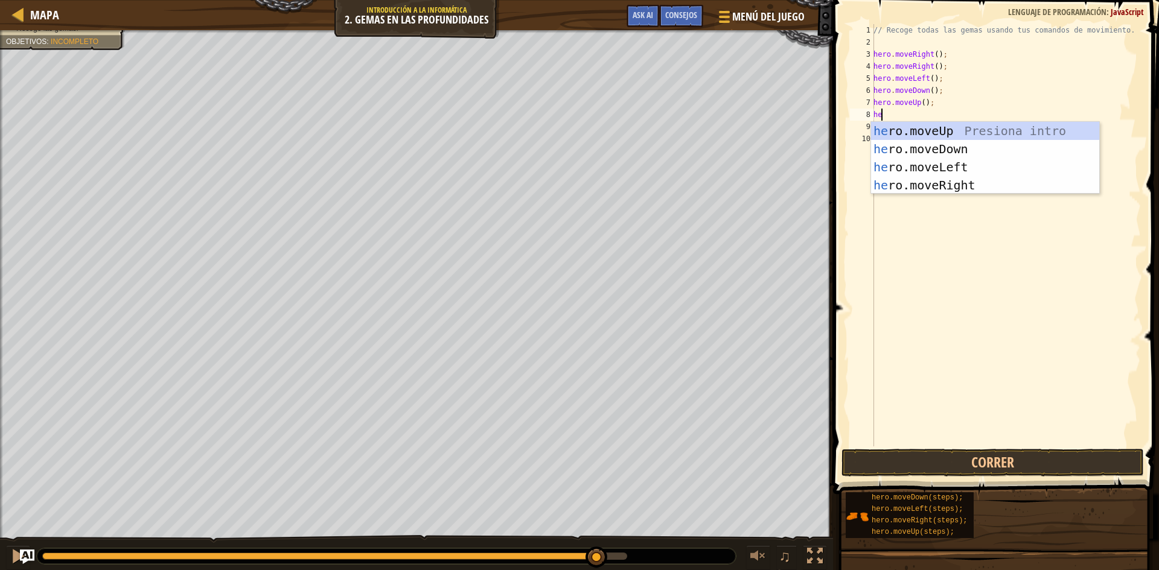
type textarea "her"
click at [916, 163] on div "her o.moveUp Presiona intro her o.moveDown Presiona intro her o.moveLeft Presio…" at bounding box center [985, 176] width 228 height 109
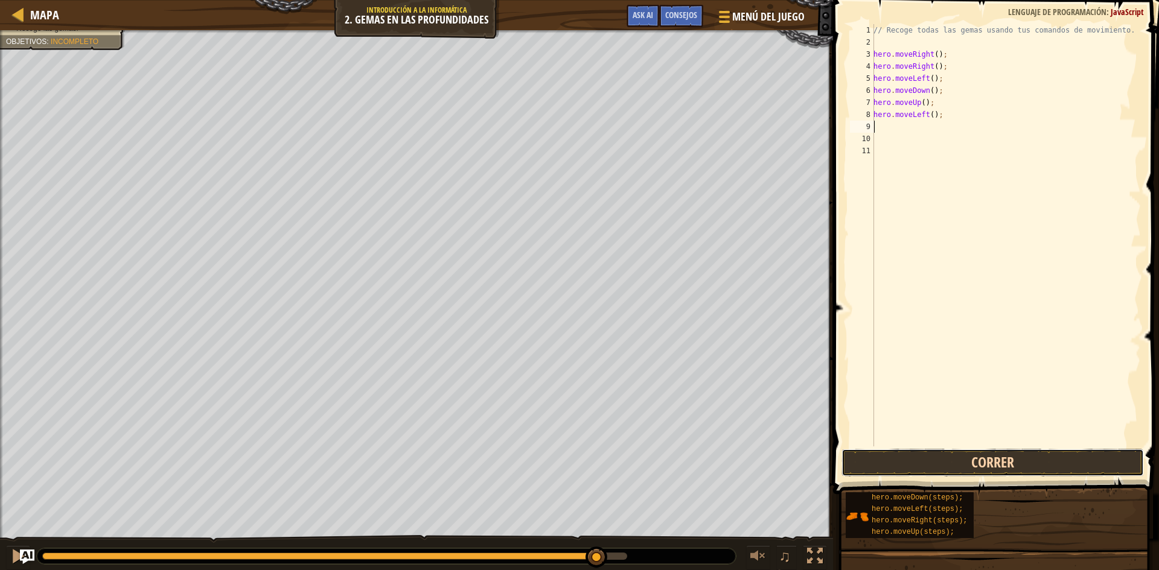
click at [915, 465] on button "Correr" at bounding box center [993, 463] width 302 height 28
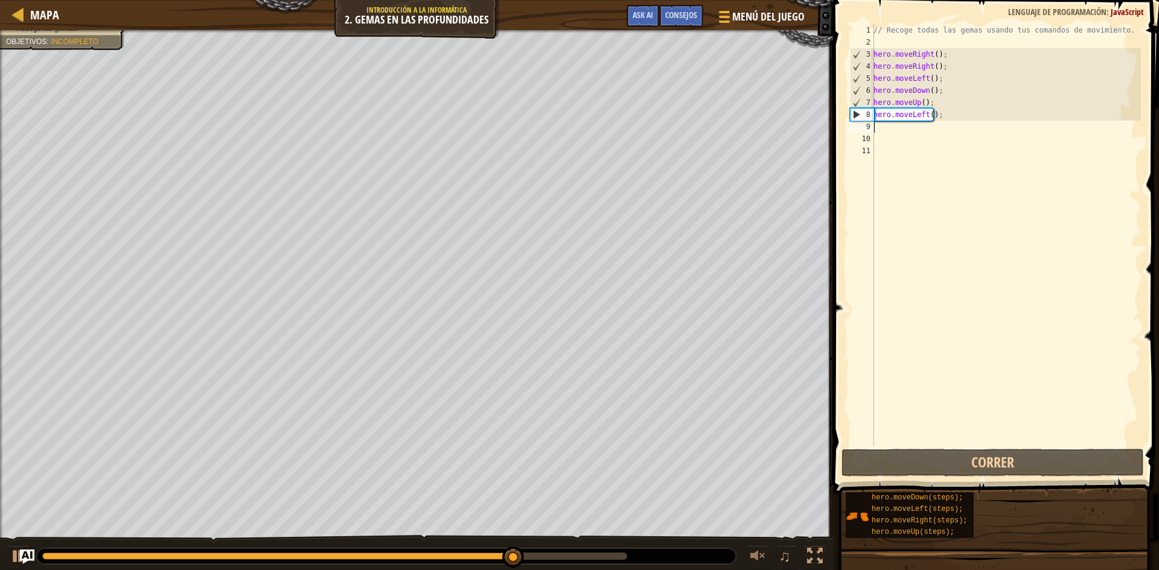
drag, startPoint x: 960, startPoint y: 126, endPoint x: 881, endPoint y: 121, distance: 79.2
click at [876, 121] on div "// Recoge todas las gemas usando tus comandos de movimiento. hero . moveRight (…" at bounding box center [1006, 247] width 270 height 447
click at [948, 126] on div "// Recoge todas las gemas usando tus comandos de movimiento. hero . moveRight (…" at bounding box center [1006, 247] width 270 height 447
drag, startPoint x: 952, startPoint y: 113, endPoint x: 851, endPoint y: 114, distance: 101.4
click at [851, 114] on div "1 2 3 4 5 6 7 8 9 10 11 // Recoge todas las gemas usando tus comandos de movimi…" at bounding box center [994, 235] width 293 height 423
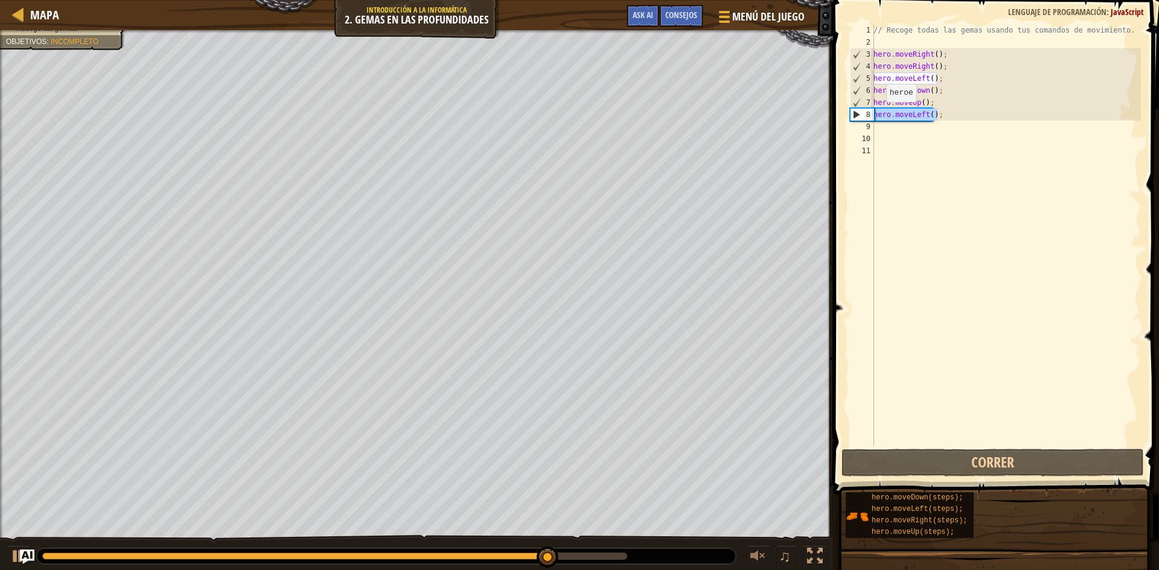
type textarea "hero.moveLeft();"
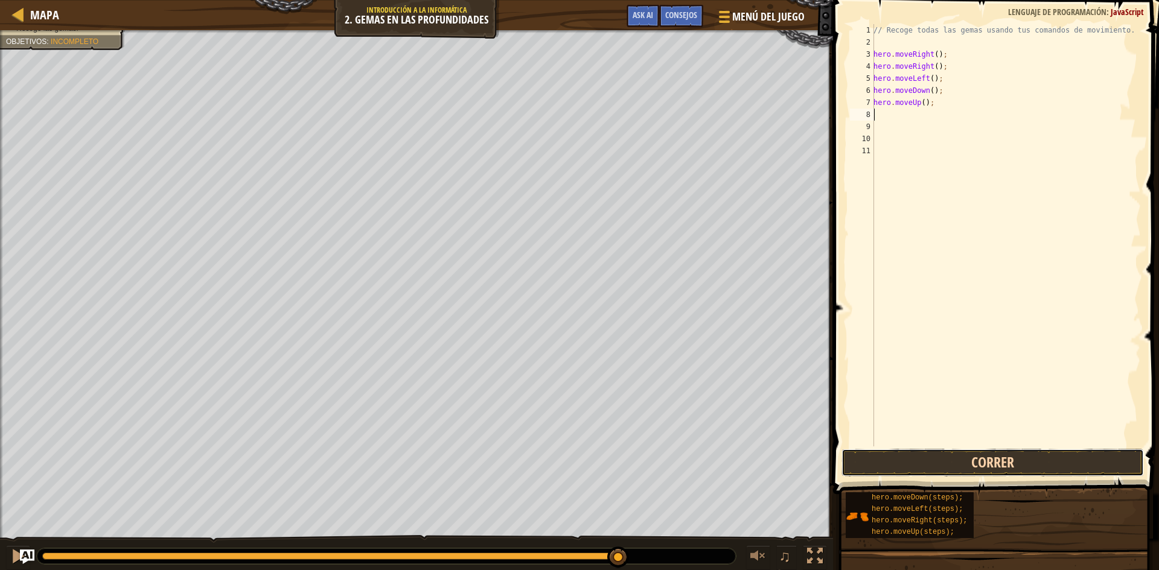
click at [980, 456] on button "Correr" at bounding box center [993, 463] width 302 height 28
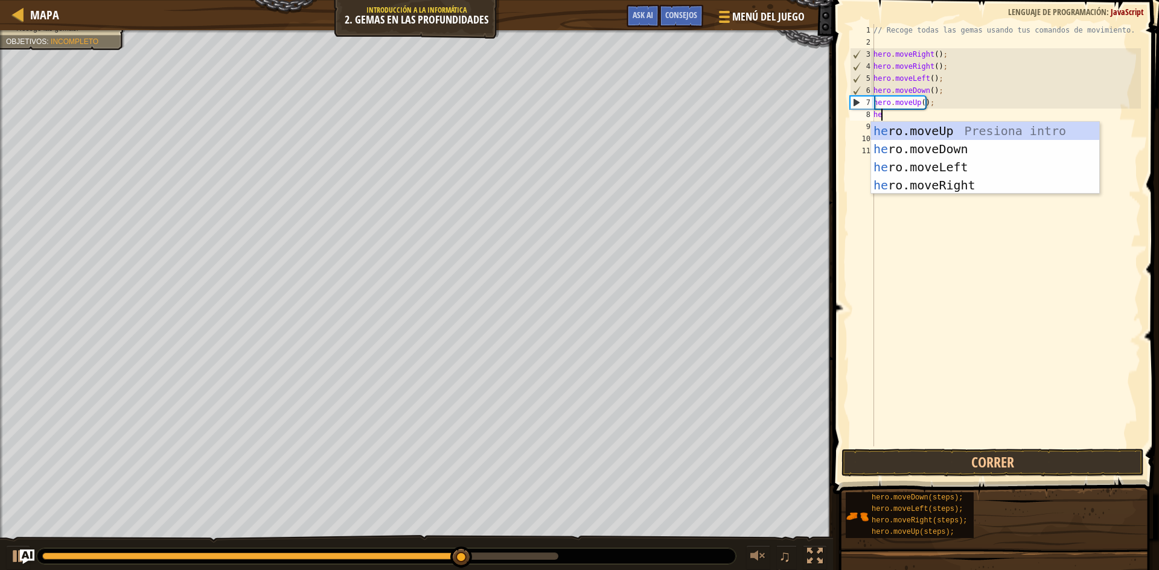
type textarea "her"
click at [973, 136] on div "her o.moveUp Presiona intro her o.moveDown Presiona intro her o.moveLeft Presio…" at bounding box center [985, 176] width 228 height 109
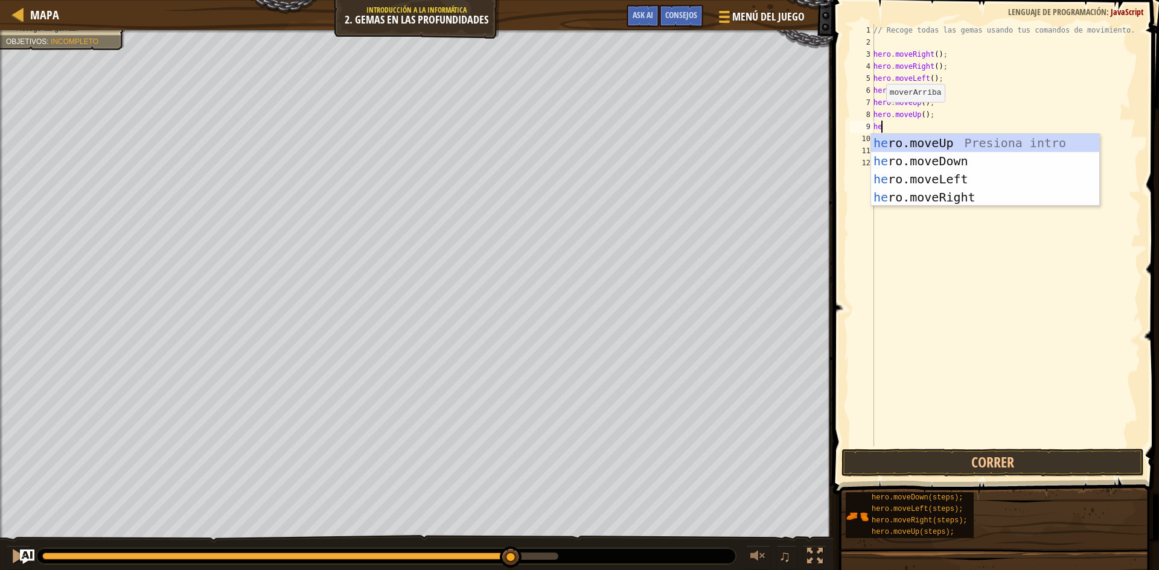
type textarea "he"
click at [961, 205] on div "he ro.moveUp Presiona intro he ro.moveDown Presiona intro he ro.moveLeft Presio…" at bounding box center [985, 188] width 228 height 109
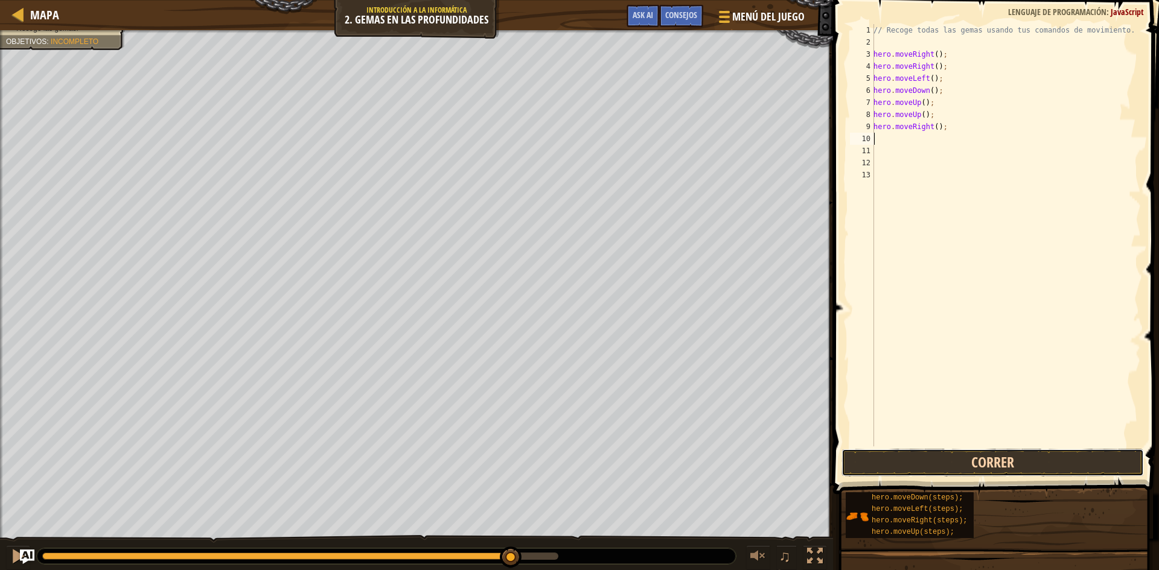
click at [989, 470] on button "Correr" at bounding box center [993, 463] width 302 height 28
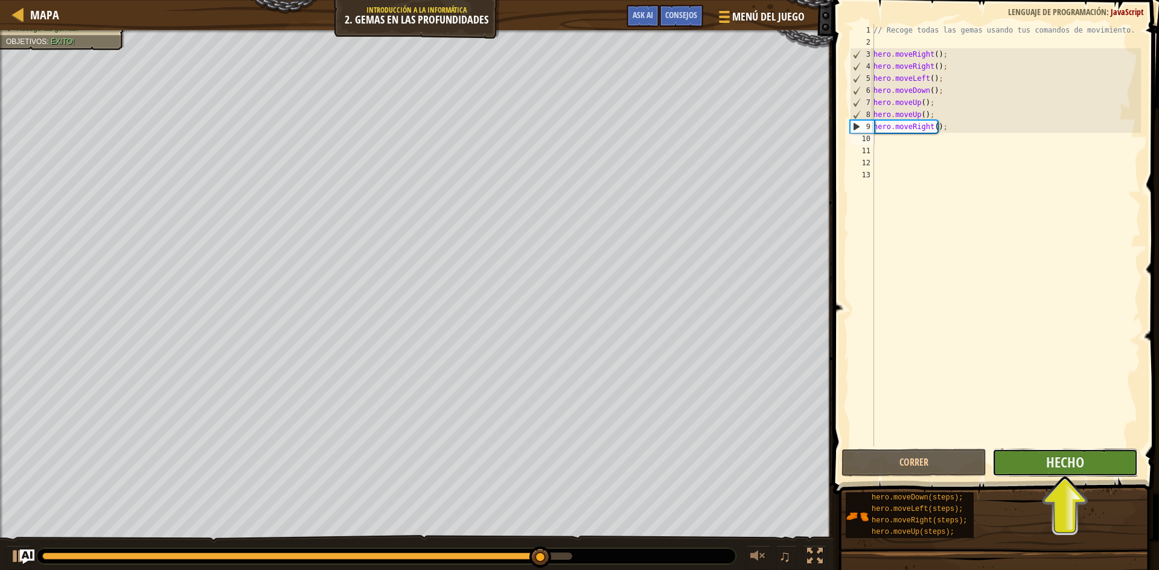
click at [1122, 468] on button "Hecho" at bounding box center [1064, 463] width 145 height 28
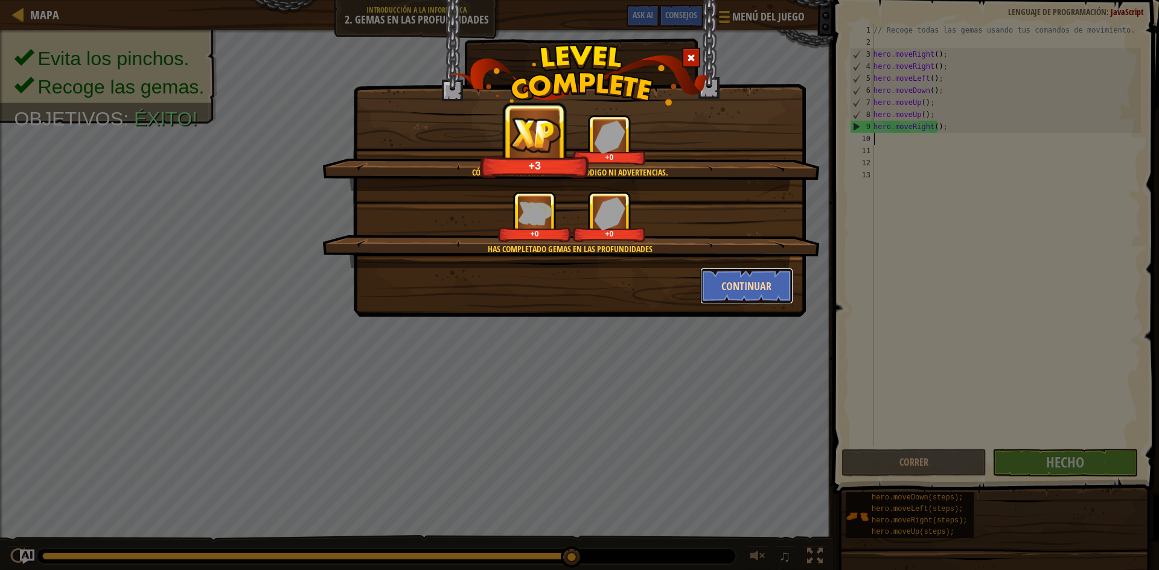
click at [728, 292] on button "Continuar" at bounding box center [747, 286] width 94 height 36
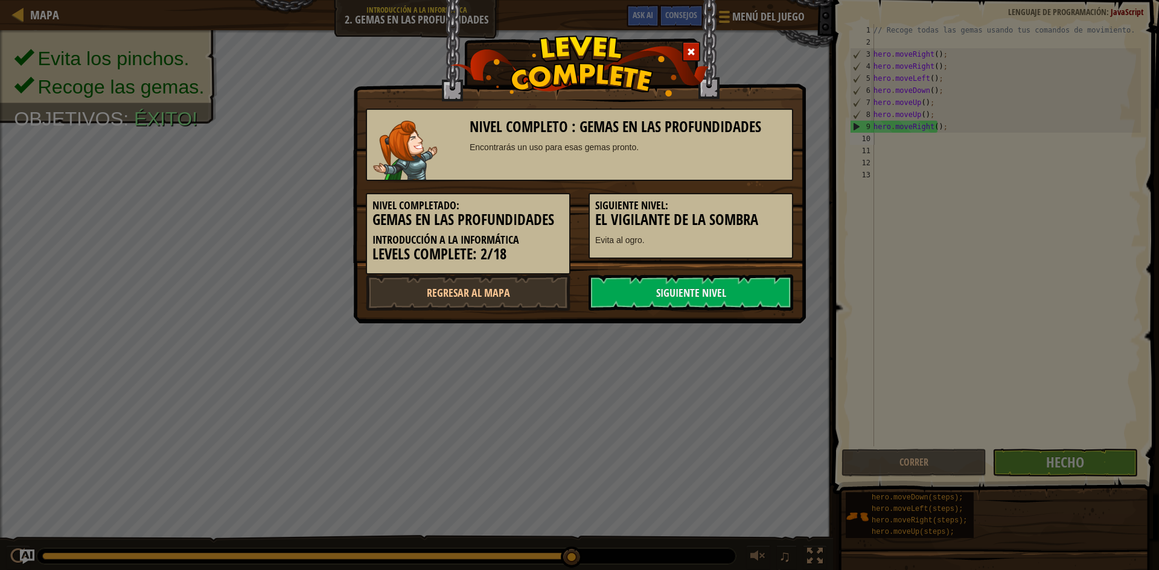
click at [728, 292] on link "Siguiente nivel" at bounding box center [691, 293] width 205 height 36
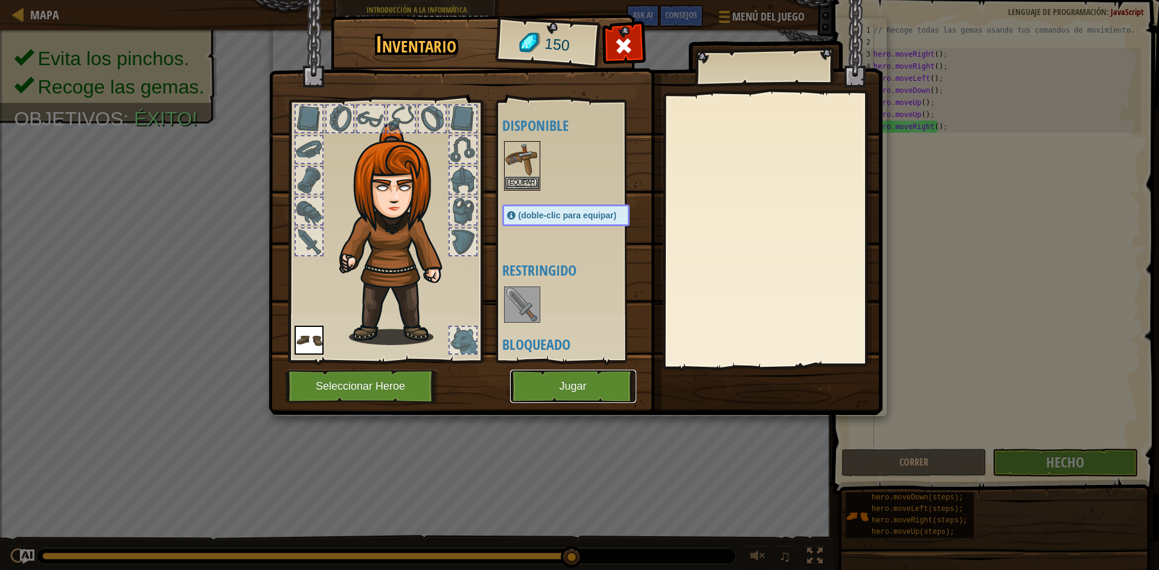
click at [557, 371] on button "Jugar" at bounding box center [573, 386] width 126 height 33
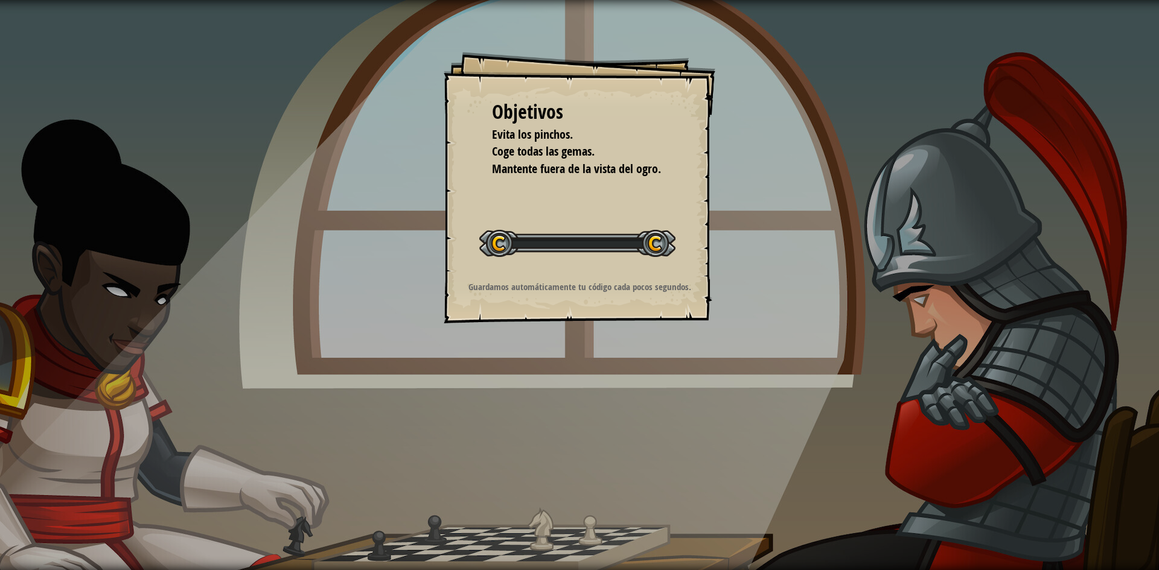
click at [558, 371] on div "Objetivos Evita los pinchos. Coge todas las gemas. Mantente fuera de la vista d…" at bounding box center [579, 285] width 1159 height 570
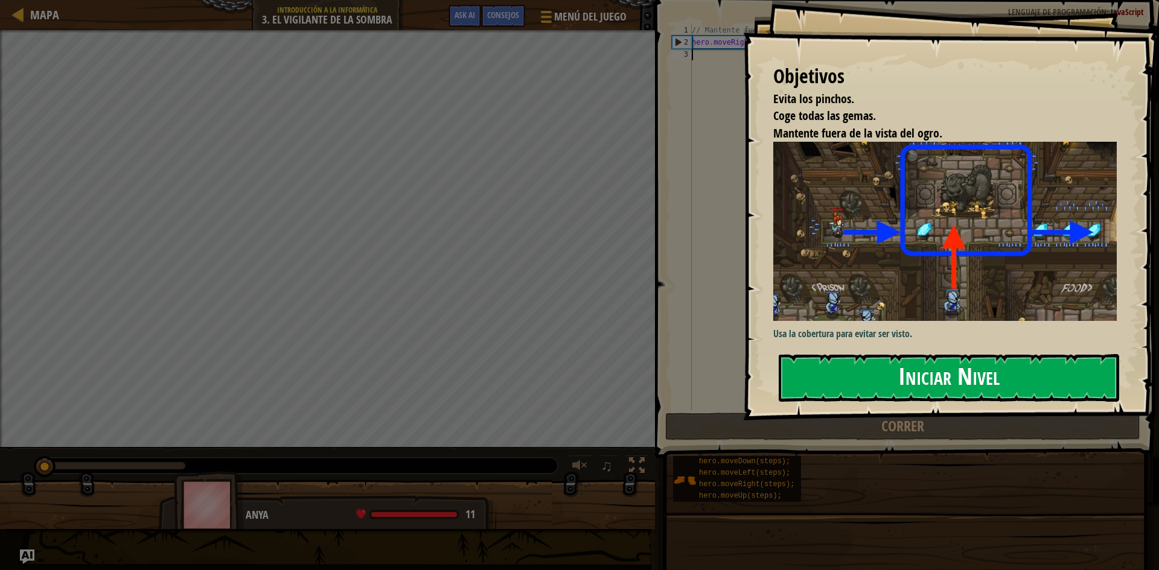
click at [897, 368] on button "Iniciar Nivel" at bounding box center [949, 378] width 340 height 48
